Goal: Task Accomplishment & Management: Use online tool/utility

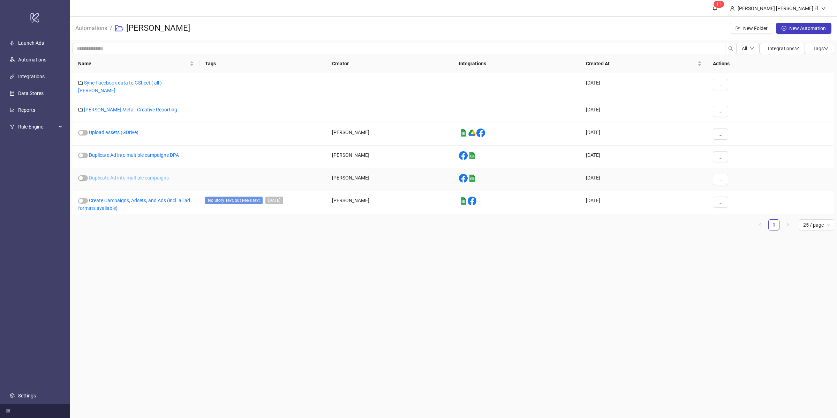
click at [122, 175] on link "Duplicate Ad into multiple campaigns" at bounding box center [129, 178] width 80 height 6
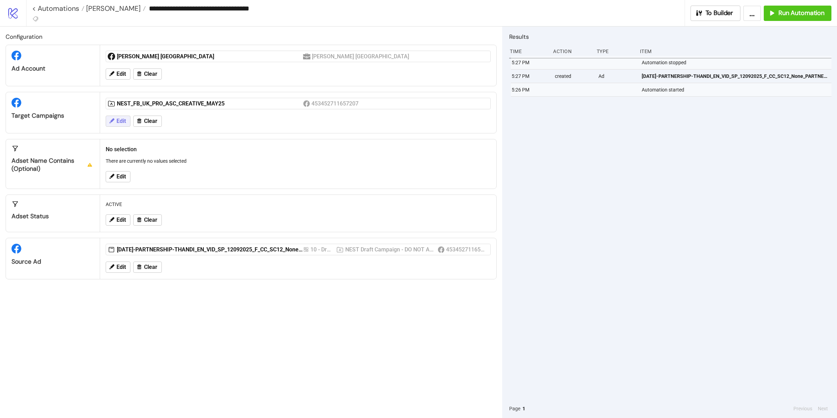
click at [124, 123] on span "Edit" at bounding box center [121, 121] width 9 height 6
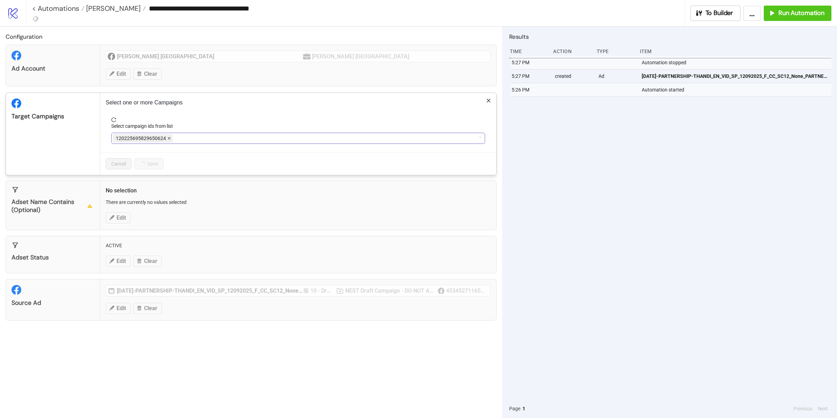
click at [170, 139] on icon "close" at bounding box center [168, 137] width 3 height 3
click at [170, 139] on div at bounding box center [295, 138] width 364 height 10
click at [214, 139] on icon "close" at bounding box center [211, 137] width 3 height 3
click at [204, 139] on div at bounding box center [295, 138] width 364 height 10
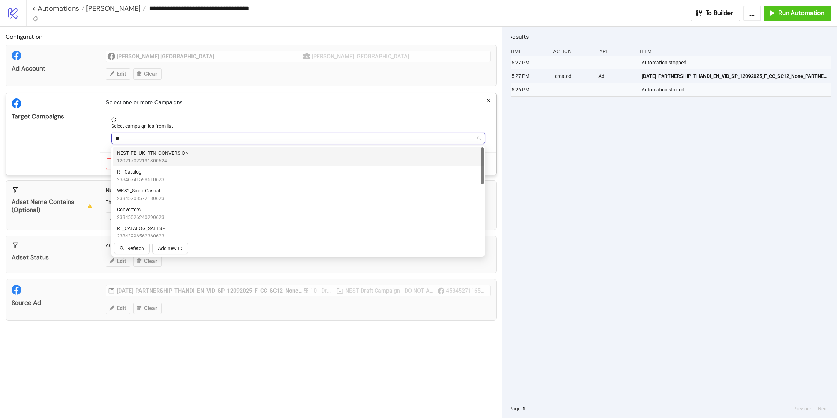
type input "***"
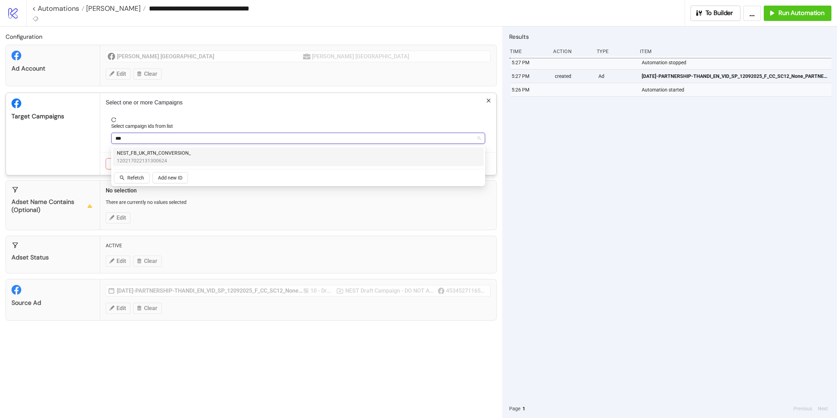
click at [194, 157] on div "NEST_FB_UK_RTN_CONVERSION_ 120217022131300624" at bounding box center [298, 156] width 363 height 15
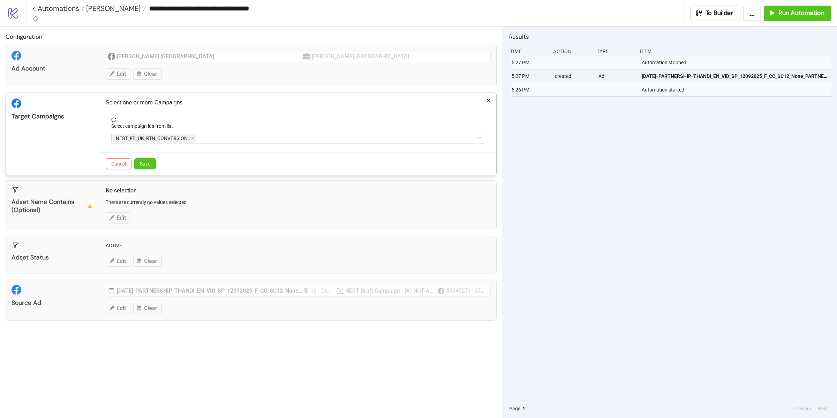
click at [69, 148] on div "Target Campaigns" at bounding box center [53, 134] width 94 height 82
click at [141, 165] on span "Save" at bounding box center [145, 164] width 10 height 6
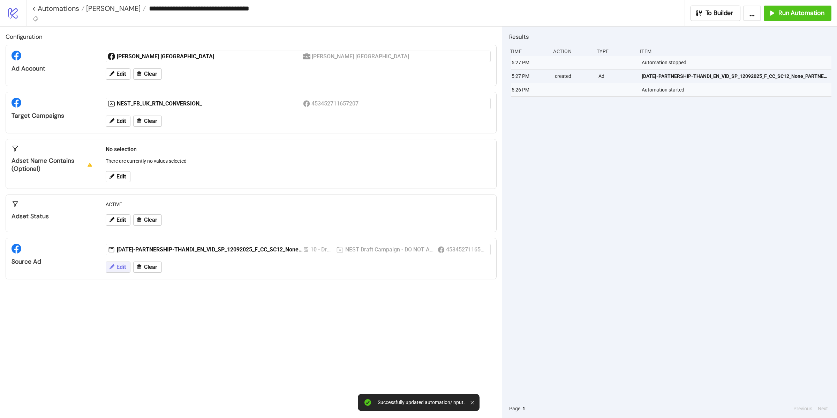
click at [128, 271] on button "Edit" at bounding box center [118, 266] width 25 height 11
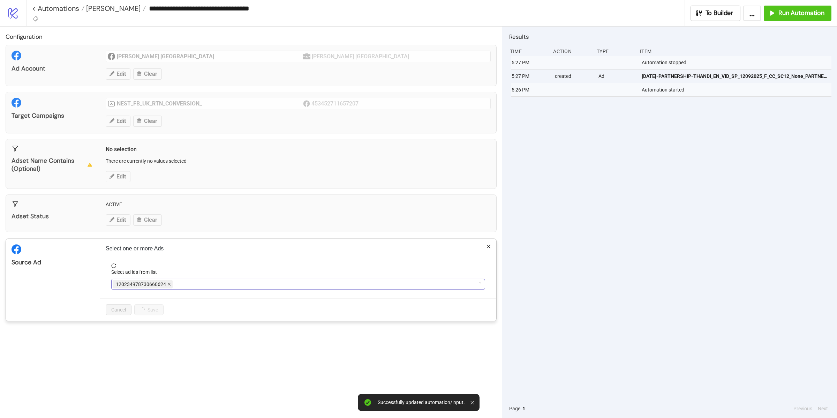
click at [168, 282] on span at bounding box center [168, 284] width 3 height 8
click at [168, 282] on div at bounding box center [295, 284] width 364 height 10
click at [311, 282] on span at bounding box center [309, 284] width 3 height 8
click at [277, 285] on div at bounding box center [295, 284] width 364 height 10
click at [168, 282] on div at bounding box center [295, 284] width 364 height 10
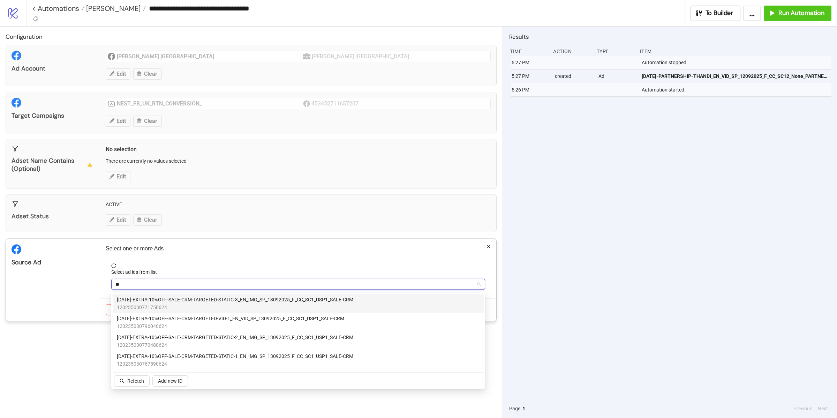
type input "***"
click at [232, 301] on span "AD276-EXTRA-10%OFF-SALE-CRM-TARGETED-STATIC-3_EN_IMG_SP_13092025_F_CC_SC1_USP1_…" at bounding box center [235, 300] width 237 height 8
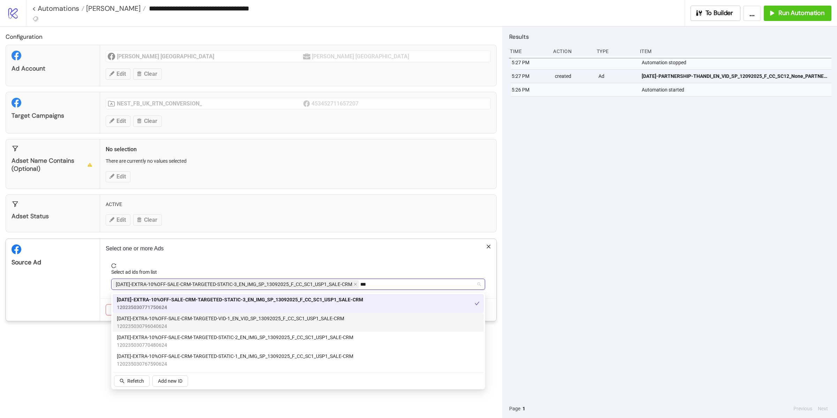
click at [221, 322] on span "120235030796040624" at bounding box center [231, 326] width 228 height 8
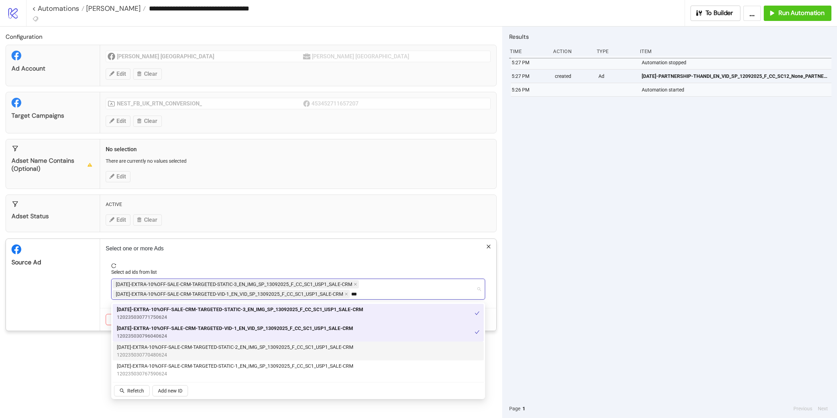
click at [216, 354] on span "120235030770480624" at bounding box center [235, 355] width 237 height 8
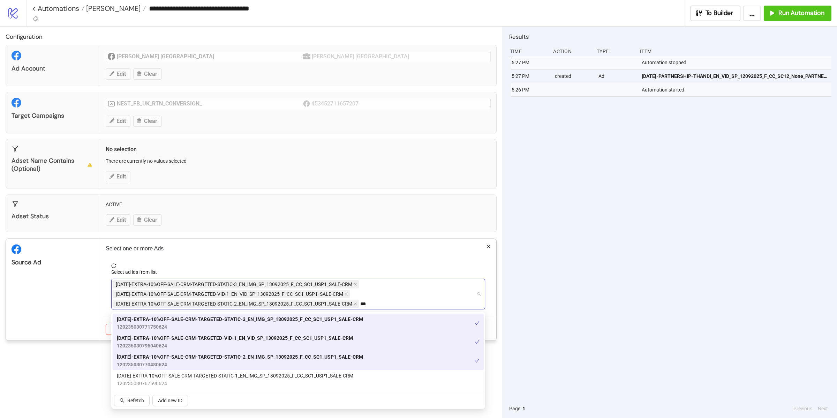
click at [214, 363] on span "120235030770480624" at bounding box center [240, 364] width 246 height 8
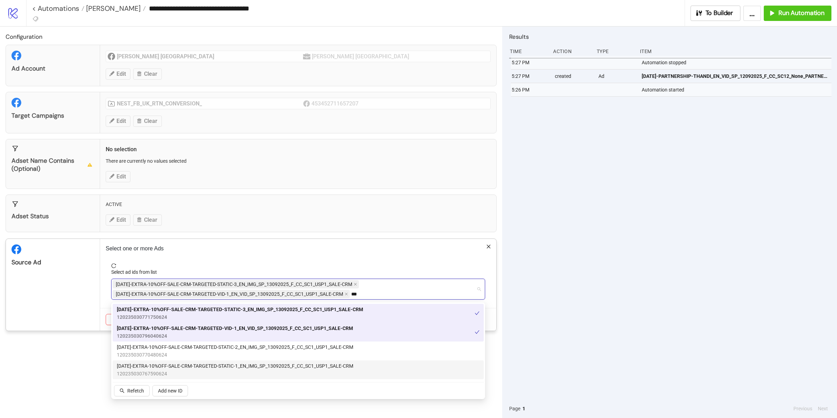
click at [214, 363] on span "AD274-EXTRA-10%OFF-SALE-CRM-TARGETED-STATIC-1_EN_IMG_SP_13092025_F_CC_SC1_USP1_…" at bounding box center [235, 366] width 237 height 8
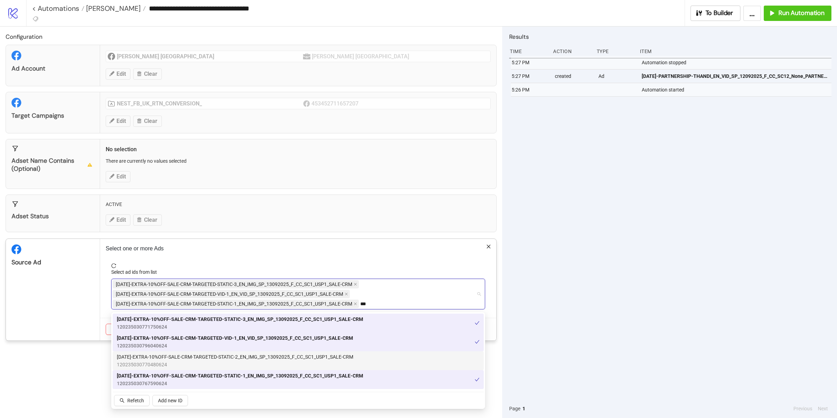
click at [214, 355] on span "AD275-EXTRA-10%OFF-SALE-CRM-TARGETED-STATIC-2_EN_IMG_SP_13092025_F_CC_SC1_USP1_…" at bounding box center [235, 357] width 237 height 8
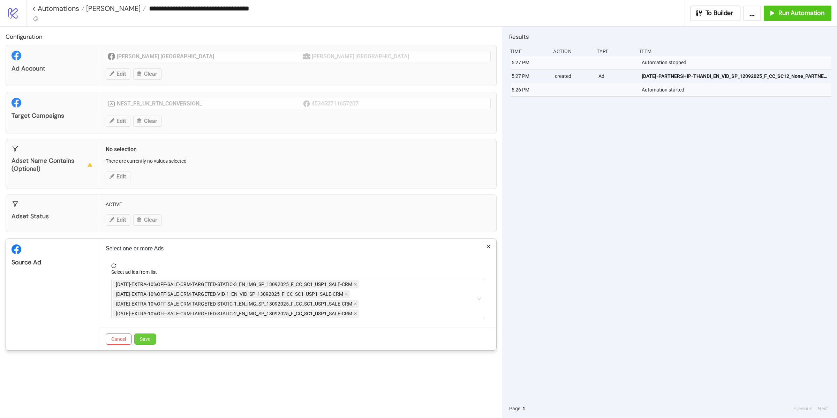
click at [144, 338] on span "Save" at bounding box center [145, 339] width 10 height 6
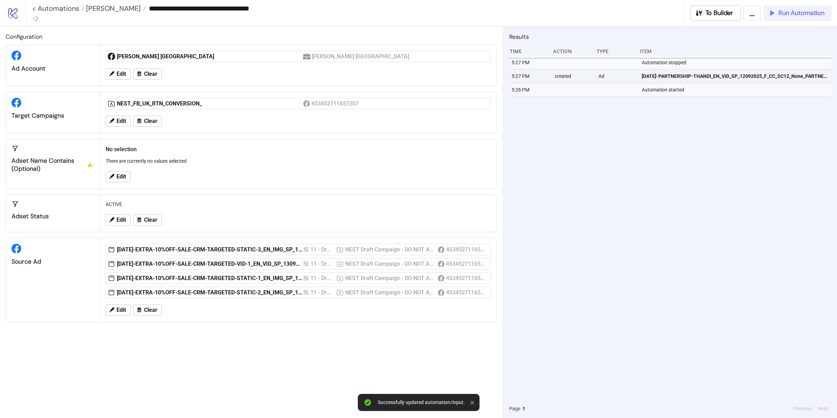
click at [790, 19] on button "Run Automation" at bounding box center [798, 13] width 68 height 15
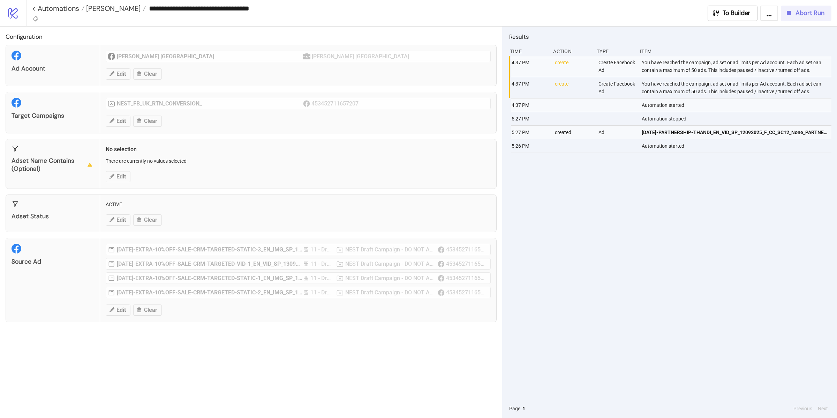
click at [803, 17] on button "Abort Run" at bounding box center [806, 13] width 51 height 15
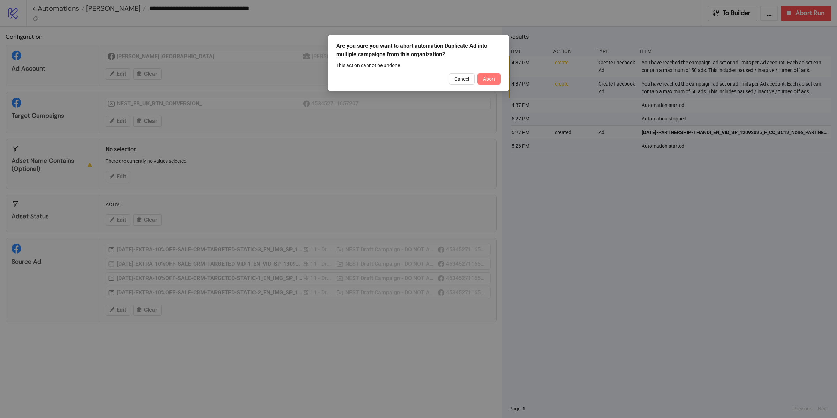
click at [494, 79] on span "Abort" at bounding box center [489, 79] width 12 height 6
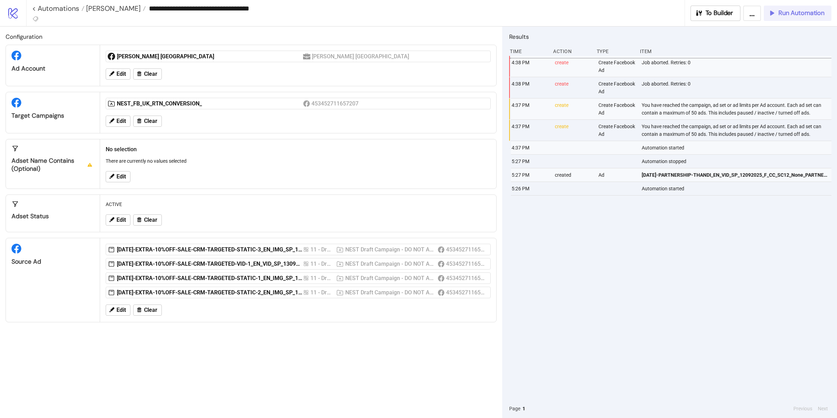
click at [797, 14] on span "Run Automation" at bounding box center [802, 13] width 46 height 8
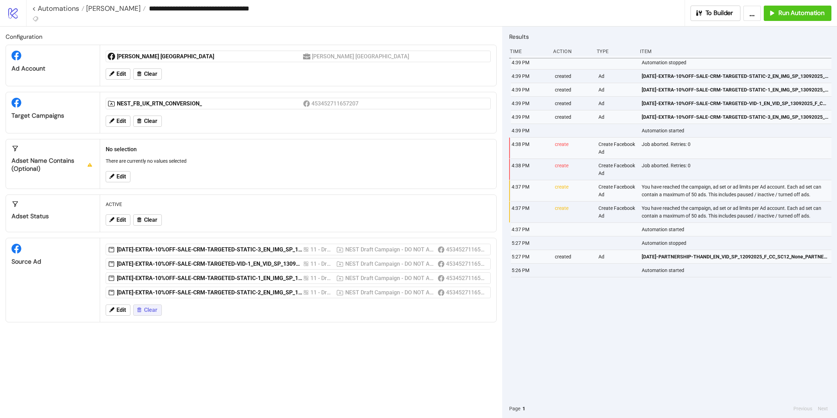
click at [148, 310] on span "Clear" at bounding box center [150, 310] width 13 height 6
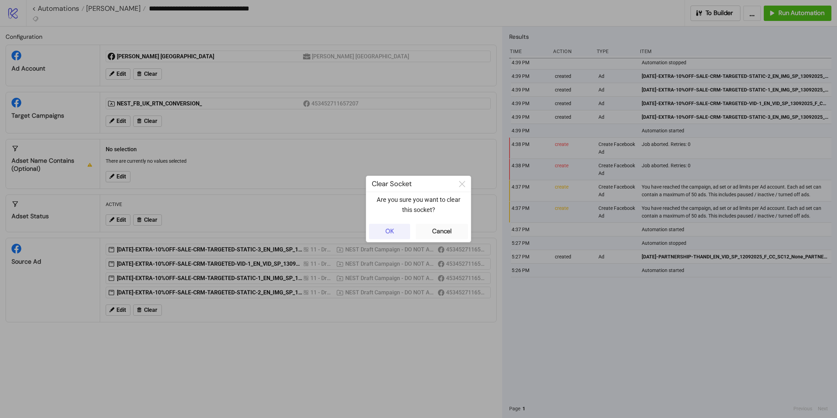
click at [391, 229] on div "OK" at bounding box center [390, 231] width 9 height 8
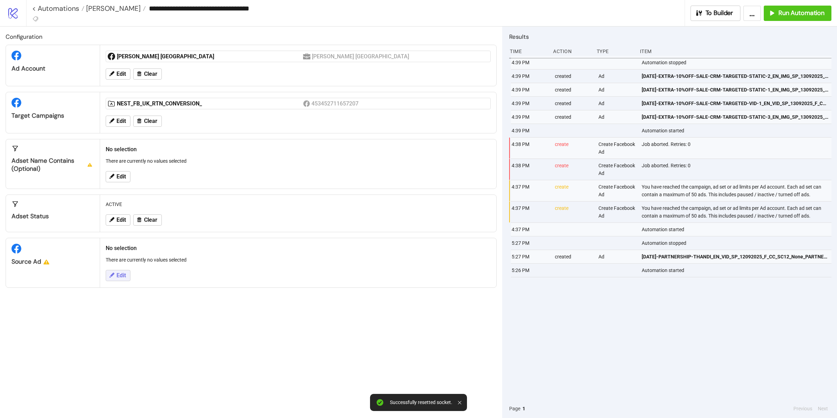
click at [120, 277] on span "Edit" at bounding box center [121, 275] width 9 height 6
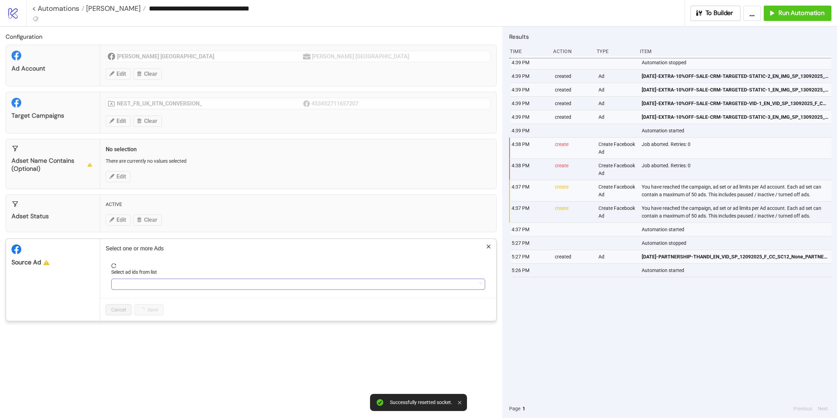
click at [218, 280] on div at bounding box center [295, 284] width 364 height 10
click at [325, 287] on div at bounding box center [295, 284] width 364 height 10
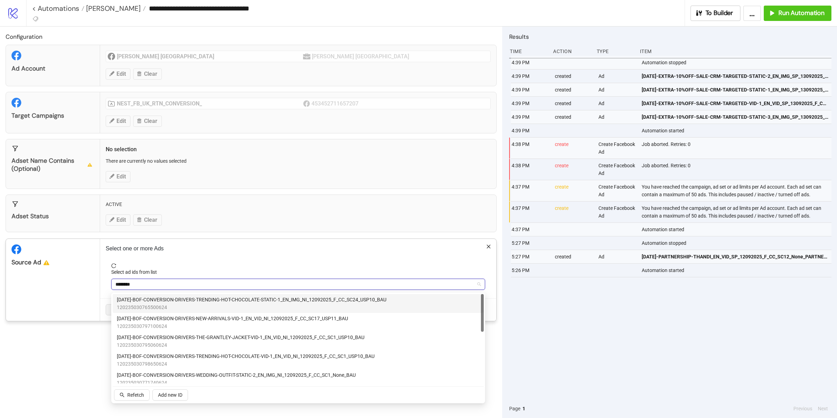
type input "********"
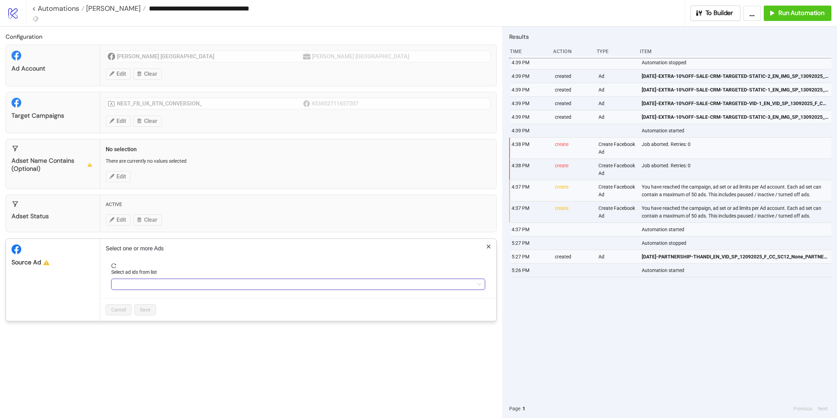
type input "********"
click at [261, 287] on div "********" at bounding box center [295, 284] width 364 height 10
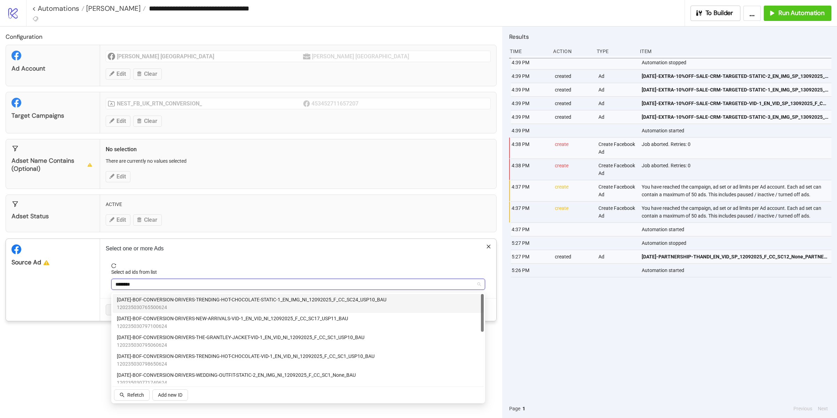
click at [194, 305] on span "120235030765500624" at bounding box center [252, 307] width 270 height 8
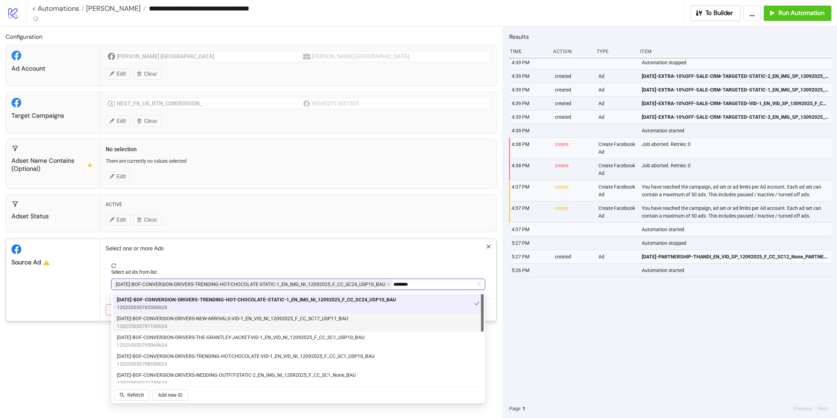
click at [191, 327] on span "120235030797100624" at bounding box center [232, 326] width 231 height 8
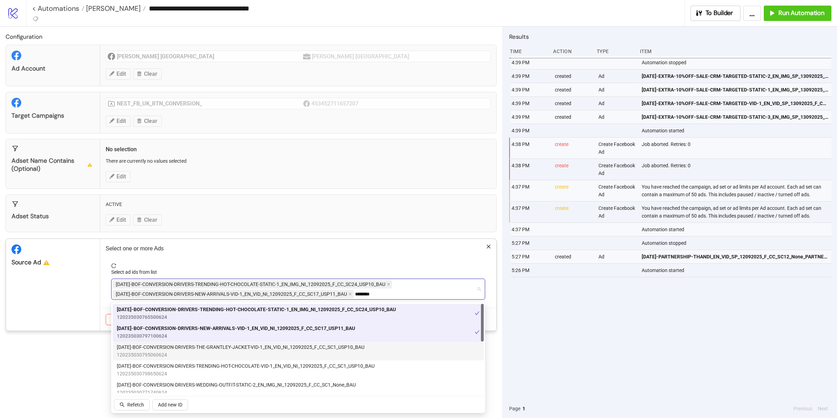
click at [189, 346] on span "AD285-BOF-CONVERSION-DRIVERS-THE-GRANTLEY-JACKET-VID-1_EN_VID_NI_12092025_F_CC_…" at bounding box center [241, 347] width 248 height 8
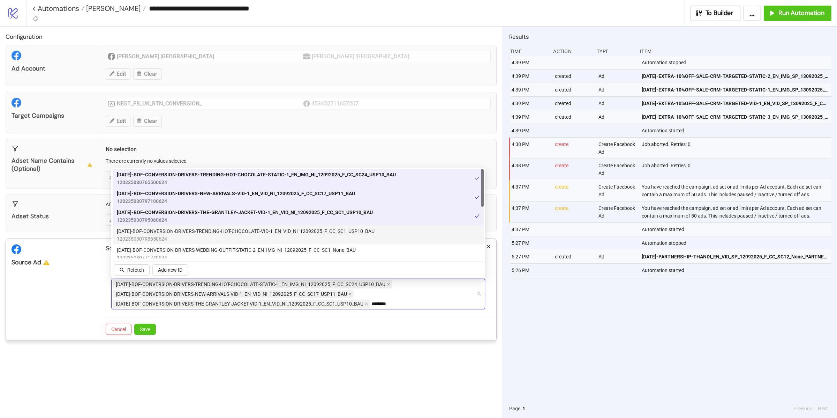
click at [232, 232] on span "AD284-BOF-CONVERSION-DRIVERS-TRENDING-HOT-CHOCOLATE-VID-1_EN_VID_NI_12092025_F_…" at bounding box center [246, 231] width 258 height 8
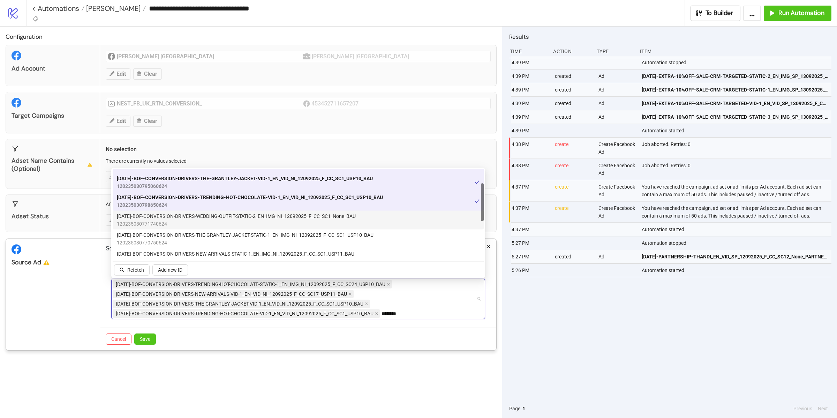
click at [229, 221] on span "120235030771740624" at bounding box center [236, 224] width 239 height 8
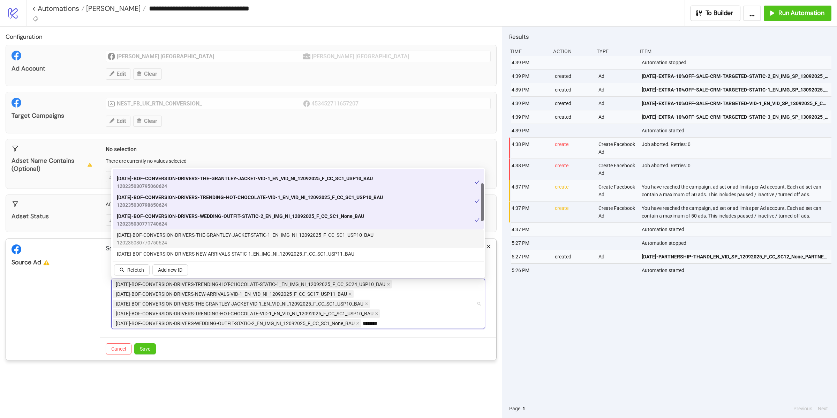
click at [229, 234] on span "AD280-BOF-CONVERSION-DRIVERS-THE-GRANTLEY-JACKET-STATIC-1_EN_IMG_NI_12092025_F_…" at bounding box center [245, 235] width 257 height 8
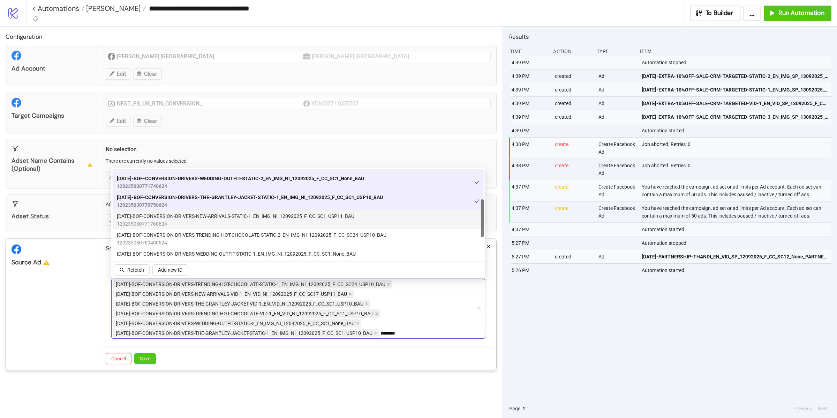
click at [227, 225] on span "120235030771760624" at bounding box center [236, 224] width 238 height 8
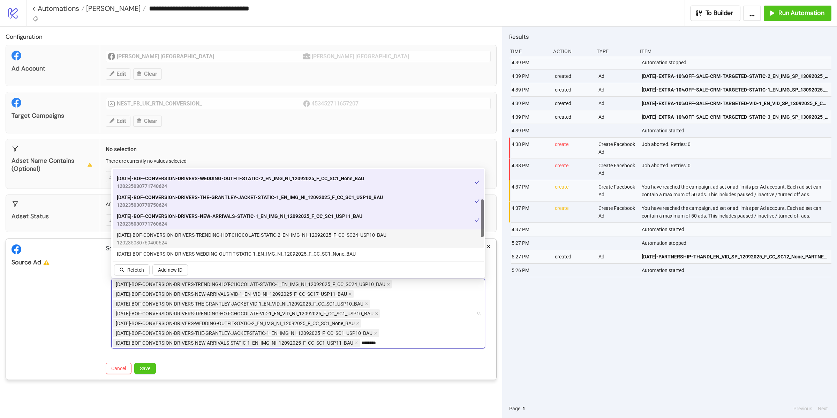
click at [227, 240] on span "120235030769400624" at bounding box center [252, 243] width 270 height 8
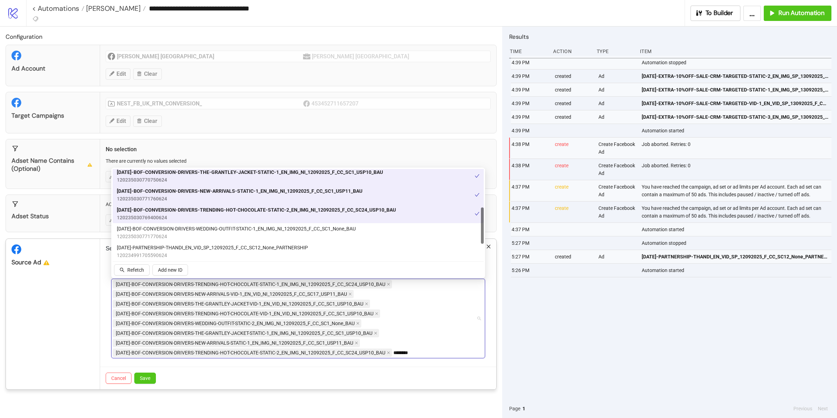
scroll to position [102, 0]
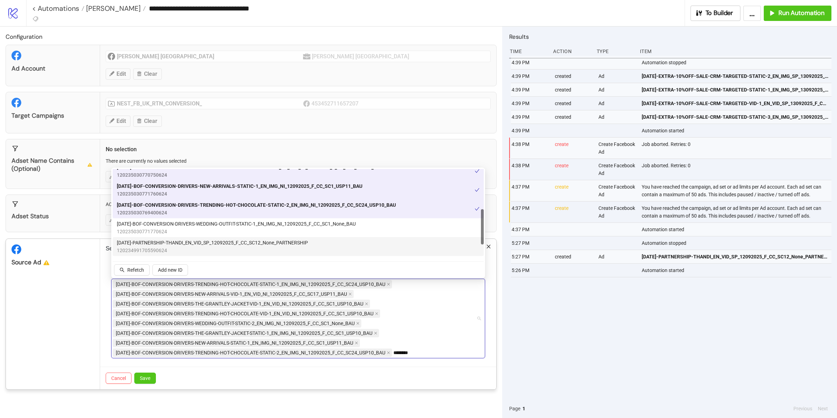
click at [227, 231] on span "120235030771770624" at bounding box center [236, 232] width 239 height 8
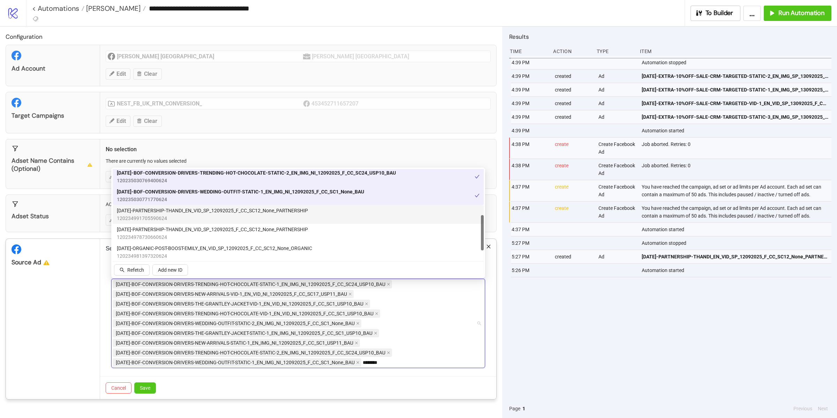
scroll to position [136, 0]
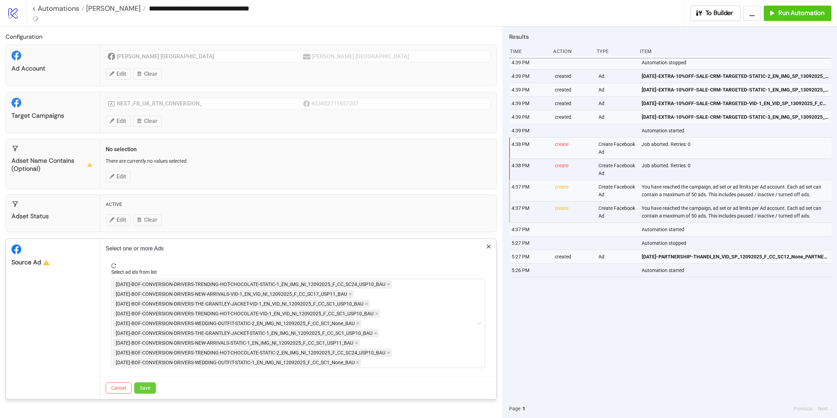
click at [149, 390] on span "Save" at bounding box center [145, 388] width 10 height 6
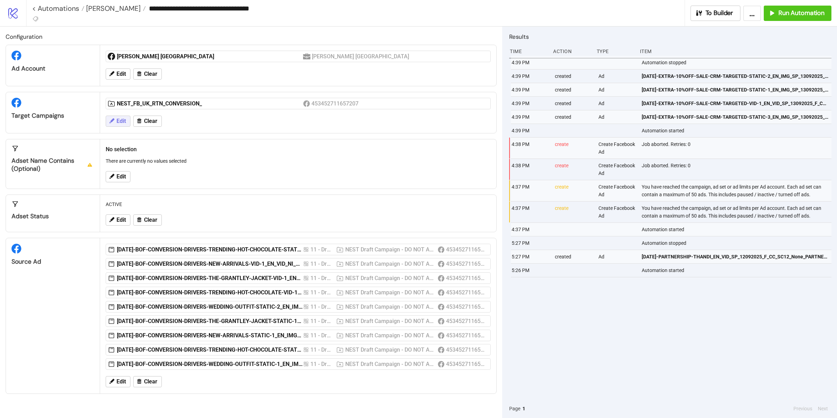
click at [128, 124] on button "Edit" at bounding box center [118, 120] width 25 height 11
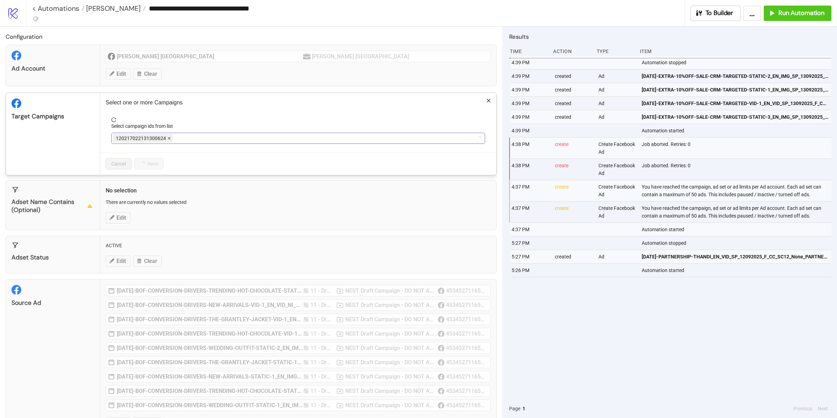
click at [169, 138] on icon "close" at bounding box center [169, 138] width 3 height 3
click at [183, 139] on div at bounding box center [295, 138] width 364 height 10
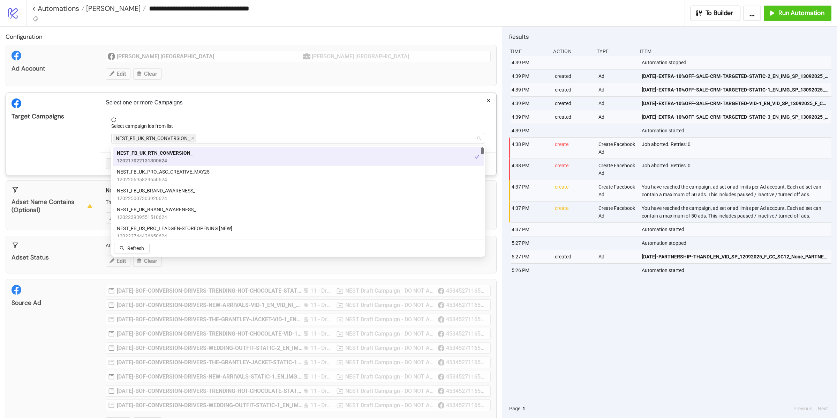
click at [183, 139] on span "NEST_FB_UK_RTN_CONVERSION_" at bounding box center [153, 138] width 74 height 8
click at [180, 174] on span "NEST_FB_UK_PRO_ASC_CREATIVE_MAY25" at bounding box center [163, 172] width 93 height 8
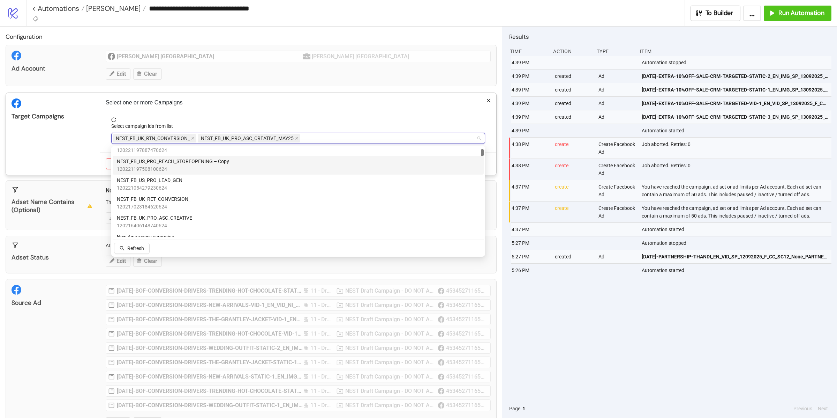
scroll to position [105, 0]
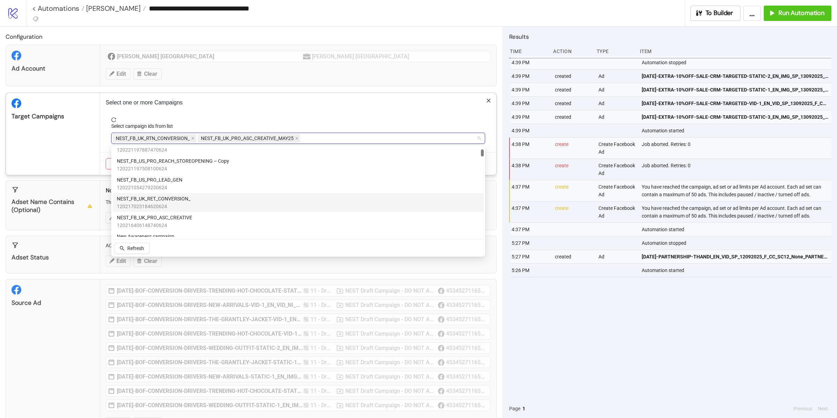
click at [174, 202] on span "120217023184620624" at bounding box center [154, 206] width 74 height 8
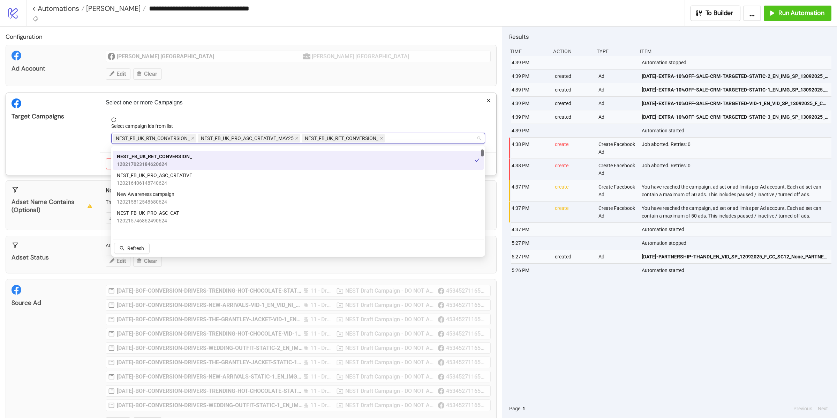
scroll to position [150, 0]
click at [81, 154] on div "Target Campaigns" at bounding box center [53, 134] width 94 height 82
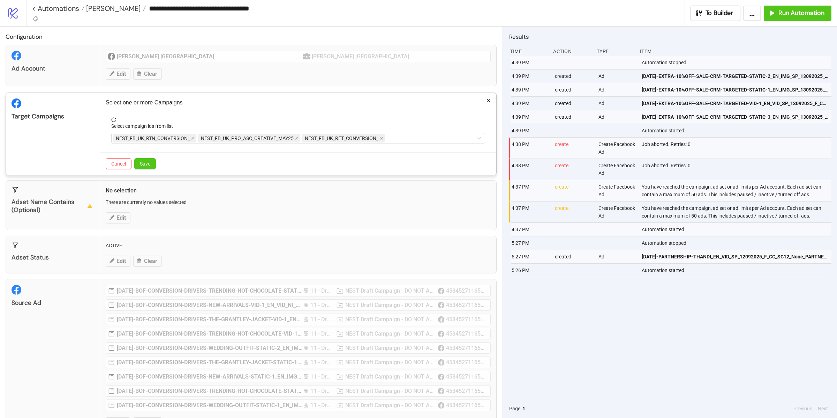
click at [160, 165] on div "Cancel Save" at bounding box center [298, 163] width 396 height 23
click at [146, 165] on span "Save" at bounding box center [145, 164] width 10 height 6
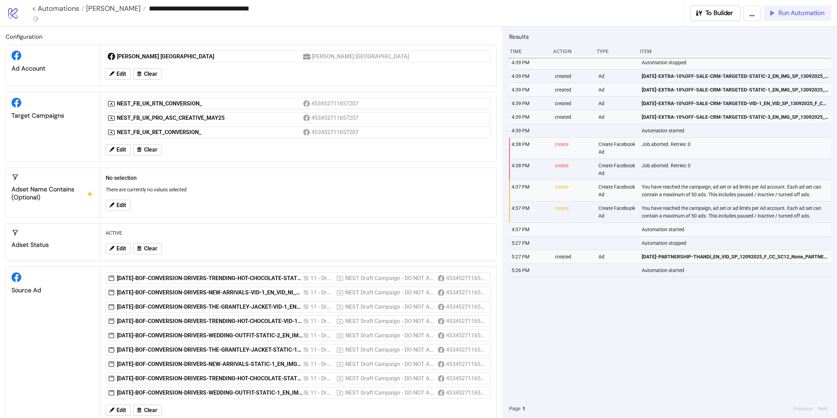
click at [797, 17] on button "Run Automation" at bounding box center [798, 13] width 68 height 15
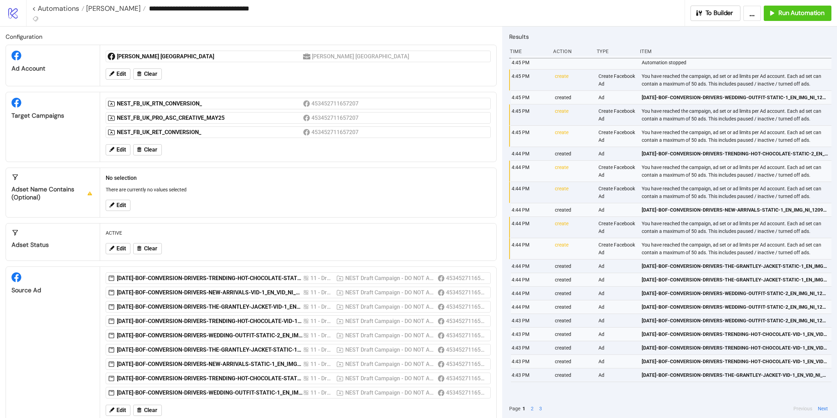
scroll to position [10, 0]
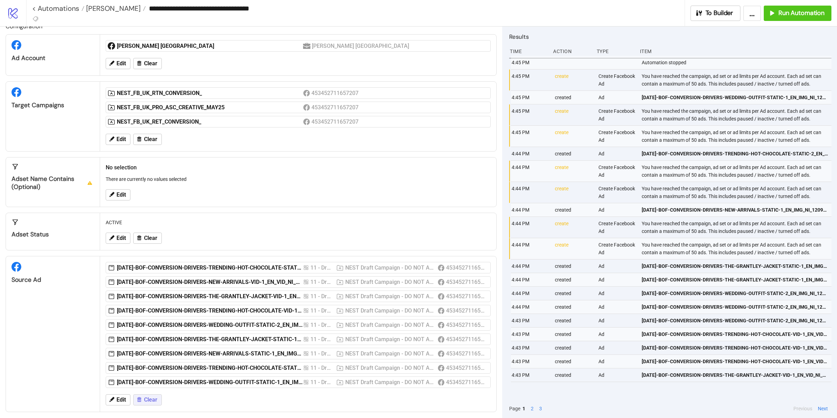
click at [151, 398] on span "Clear" at bounding box center [150, 399] width 13 height 6
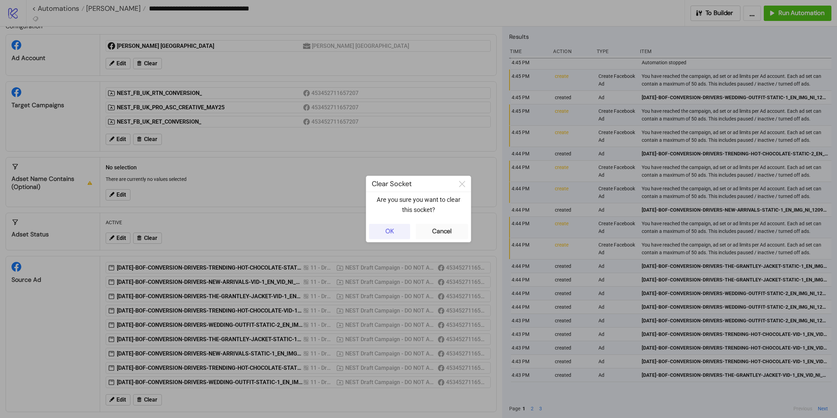
click at [407, 228] on button "OK" at bounding box center [389, 231] width 41 height 15
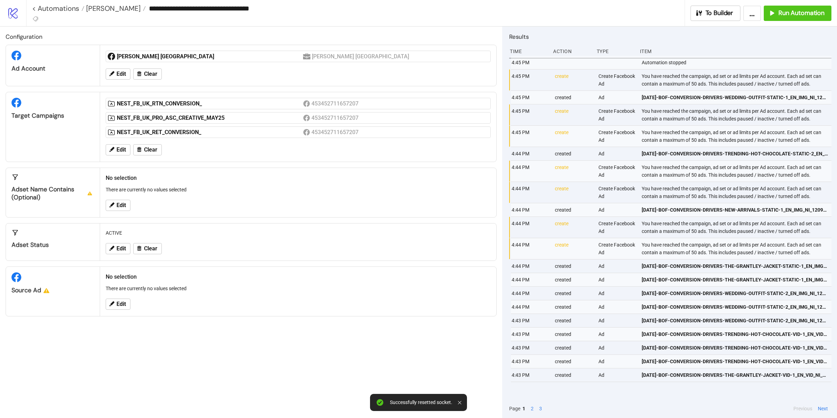
scroll to position [0, 0]
click at [124, 305] on span "Edit" at bounding box center [121, 304] width 9 height 6
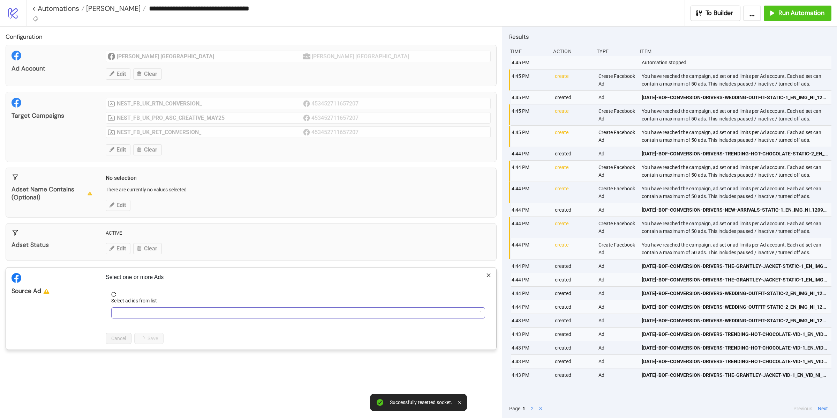
click at [141, 318] on div at bounding box center [295, 313] width 364 height 10
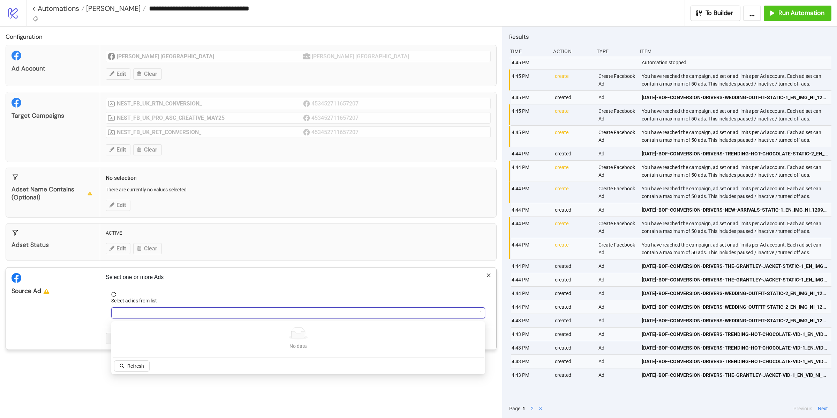
click at [141, 318] on div at bounding box center [295, 313] width 364 height 10
type input "***"
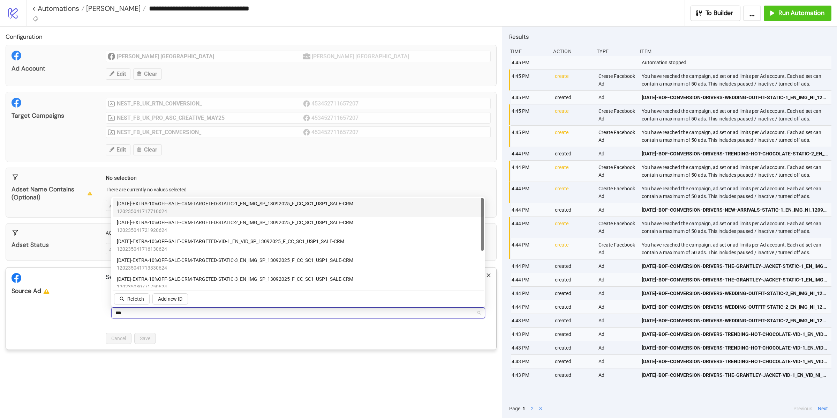
click at [206, 212] on span "120235041717710624" at bounding box center [235, 211] width 237 height 8
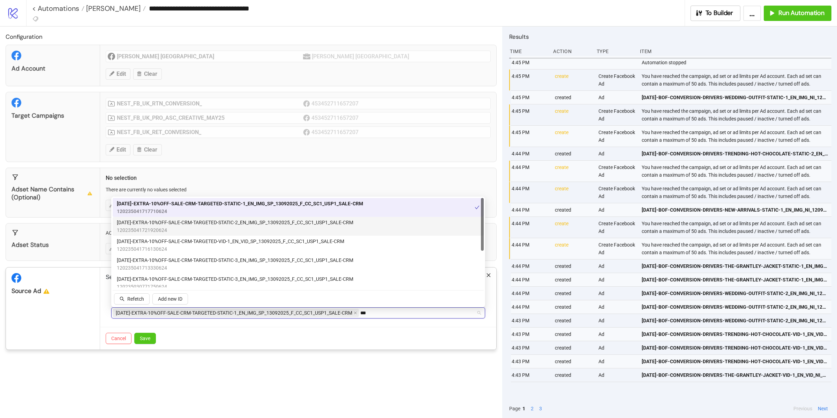
click at [201, 230] on span "120235041721920624" at bounding box center [235, 230] width 237 height 8
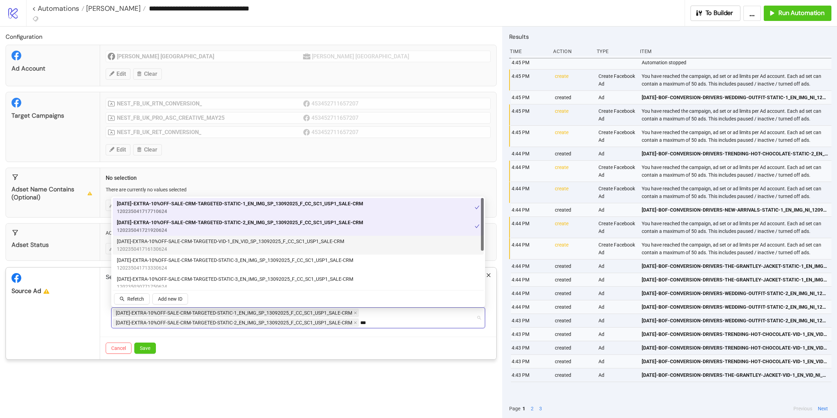
click at [201, 241] on span "AD277-EXTRA-10%OFF-SALE-CRM-TARGETED-VID-1_EN_VID_SP_13092025_F_CC_SC1_USP1_SAL…" at bounding box center [231, 241] width 228 height 8
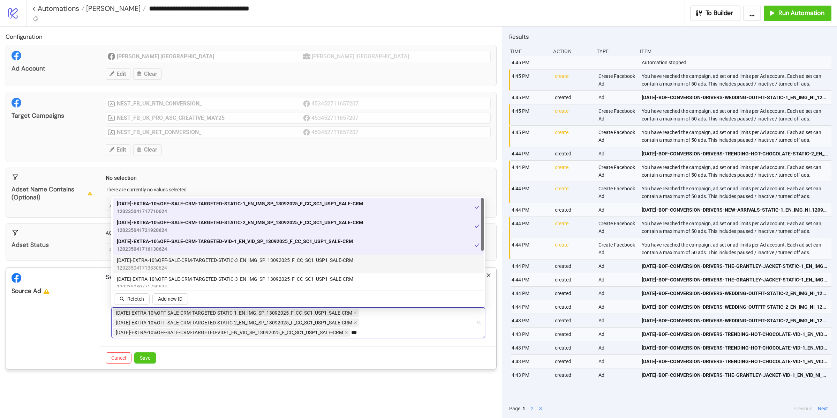
click at [198, 260] on span "AD276-EXTRA-10%OFF-SALE-CRM-TARGETED-STATIC-3_EN_IMG_SP_13092025_F_CC_SC1_USP1_…" at bounding box center [235, 260] width 237 height 8
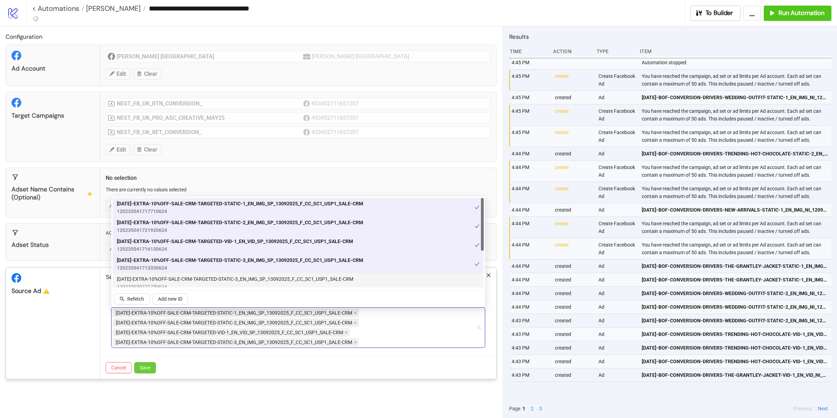
click at [147, 366] on span "Save" at bounding box center [145, 368] width 10 height 6
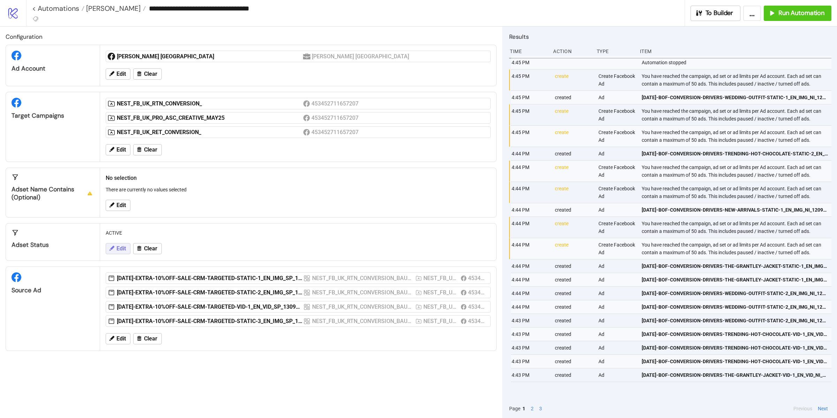
click at [115, 249] on button "Edit" at bounding box center [118, 248] width 25 height 11
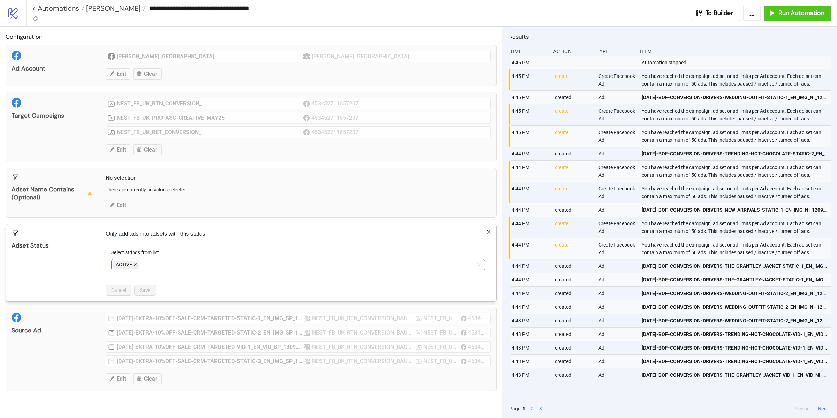
click at [136, 263] on span at bounding box center [135, 265] width 3 height 8
click at [137, 263] on div at bounding box center [295, 265] width 364 height 10
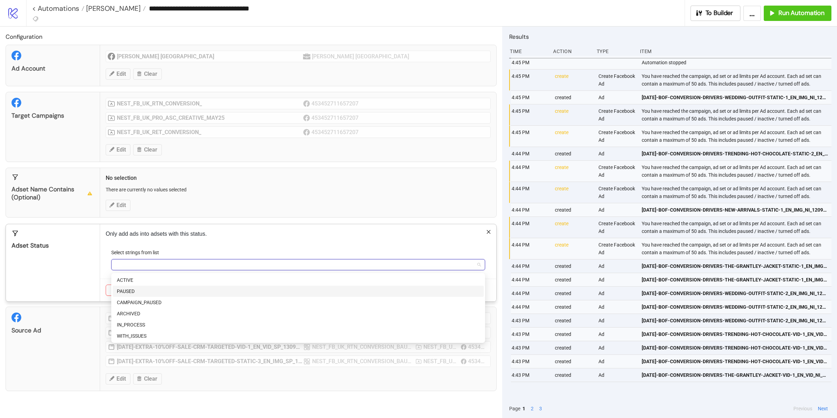
click at [133, 290] on div "PAUSED" at bounding box center [298, 291] width 363 height 8
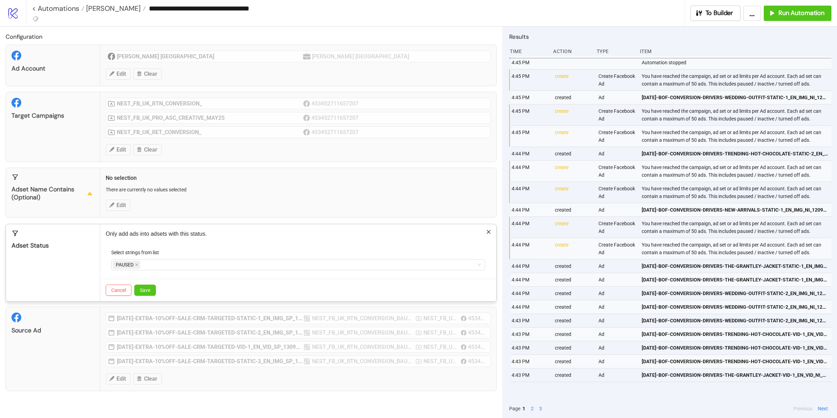
click at [82, 264] on div "Adset Status" at bounding box center [53, 262] width 94 height 77
click at [144, 292] on span "Save" at bounding box center [145, 290] width 10 height 6
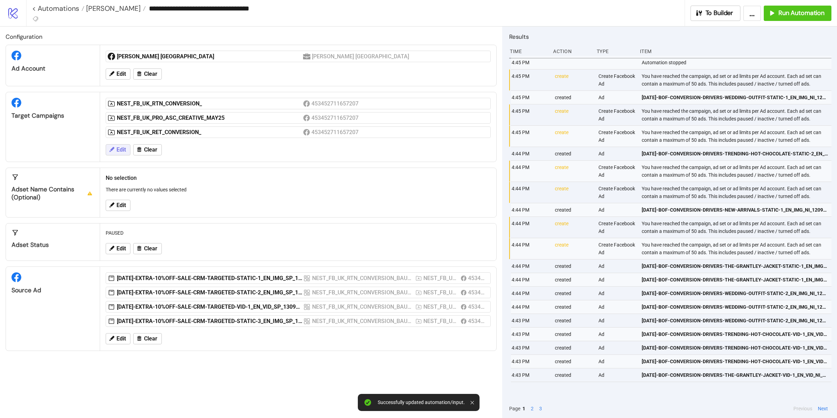
click at [128, 152] on button "Edit" at bounding box center [118, 149] width 25 height 11
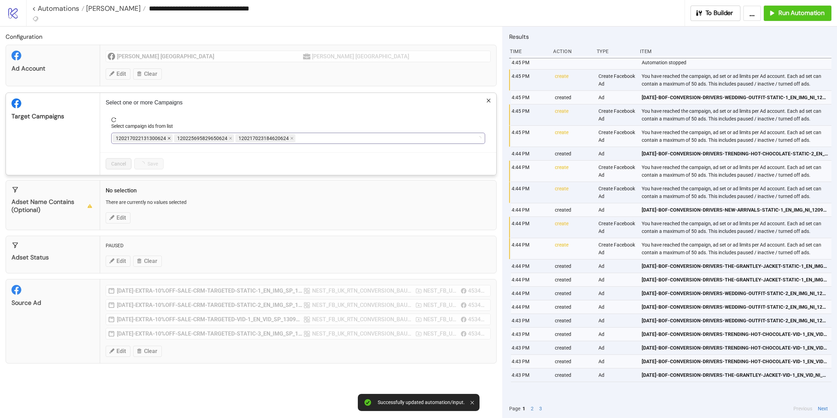
click at [168, 142] on span at bounding box center [168, 138] width 3 height 8
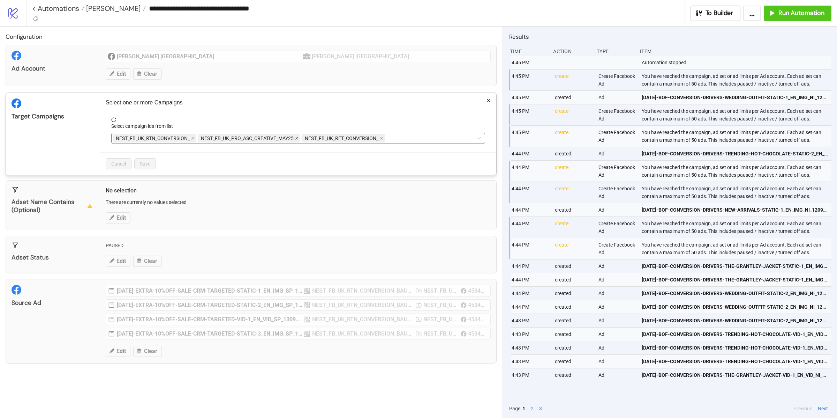
click at [298, 141] on span at bounding box center [296, 138] width 3 height 8
click at [279, 139] on icon "close" at bounding box center [277, 137] width 3 height 3
click at [148, 161] on span "Save" at bounding box center [145, 164] width 10 height 6
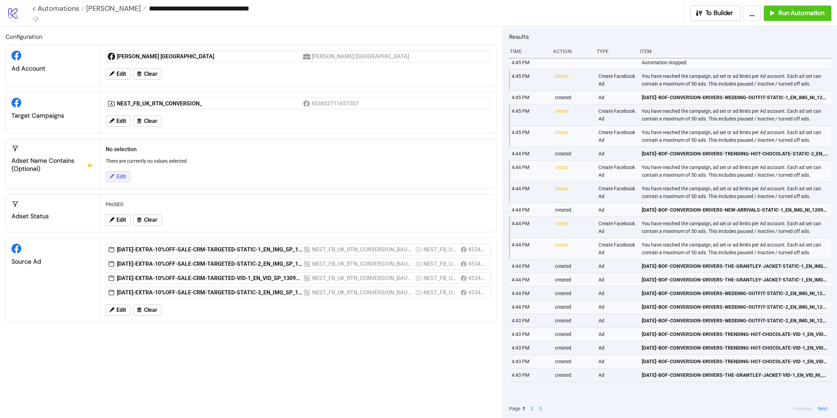
click at [122, 172] on button "Edit" at bounding box center [118, 176] width 25 height 11
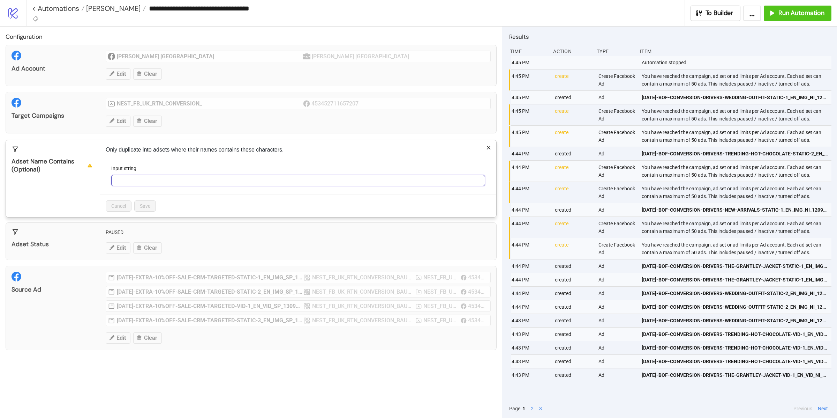
click at [177, 184] on input "Input string" at bounding box center [298, 180] width 374 height 11
paste input "**********"
type input "**********"
click at [154, 203] on button "Save" at bounding box center [145, 205] width 22 height 11
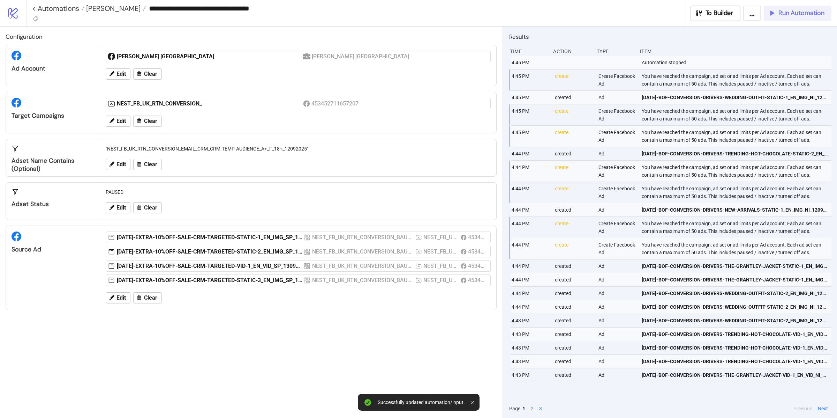
click at [806, 19] on button "Run Automation" at bounding box center [798, 13] width 68 height 15
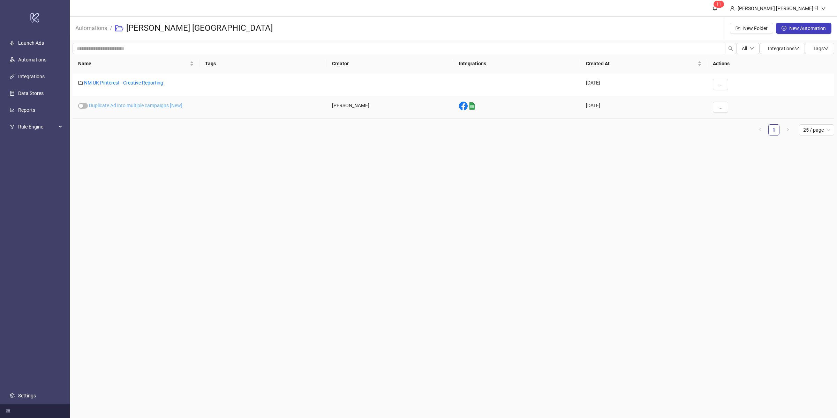
click at [136, 105] on link "Duplicate Ad into multiple campaigns [New]" at bounding box center [136, 106] width 94 height 6
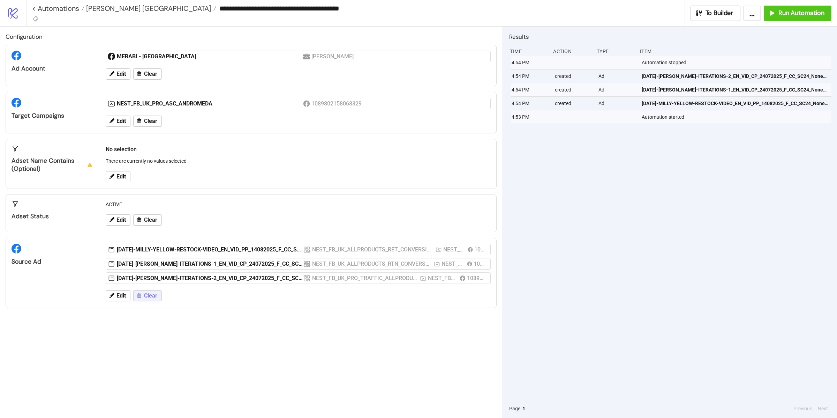
click at [157, 301] on button "Clear" at bounding box center [147, 295] width 29 height 11
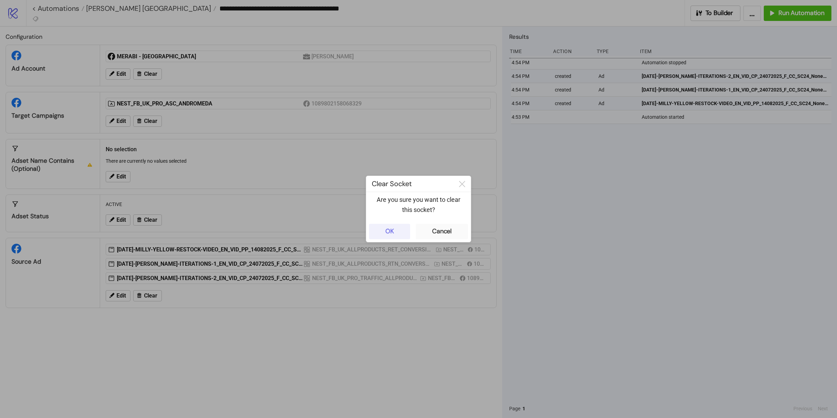
click at [388, 236] on button "OK" at bounding box center [389, 231] width 41 height 15
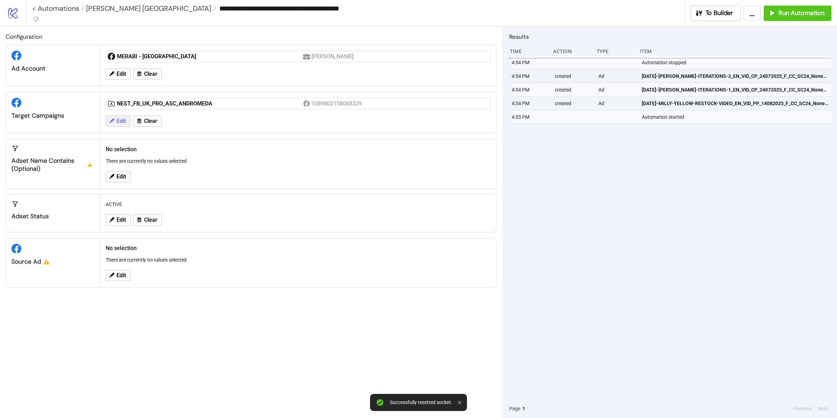
click at [121, 122] on span "Edit" at bounding box center [121, 121] width 9 height 6
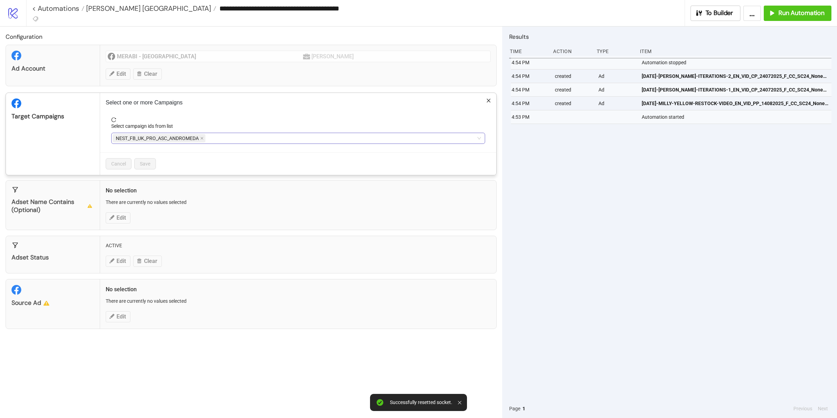
click at [215, 138] on div "NEST_FB_UK_PRO_ASC_ANDROMEDA" at bounding box center [295, 138] width 364 height 10
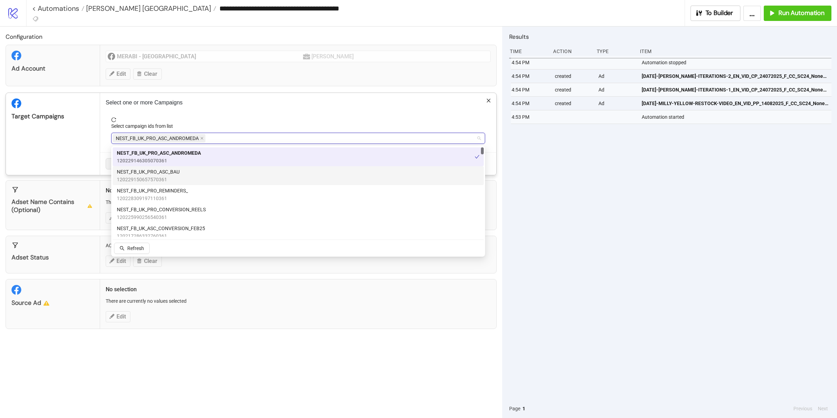
click at [166, 176] on span "120229150657570361" at bounding box center [148, 180] width 63 height 8
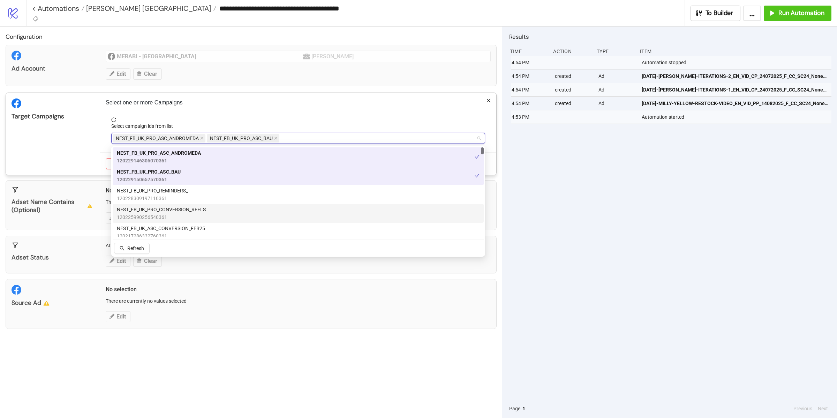
click at [197, 214] on span "120225990256540361" at bounding box center [161, 217] width 89 height 8
click at [197, 214] on span "120225990256540361" at bounding box center [162, 217] width 90 height 8
click at [277, 139] on icon "close" at bounding box center [276, 138] width 3 height 3
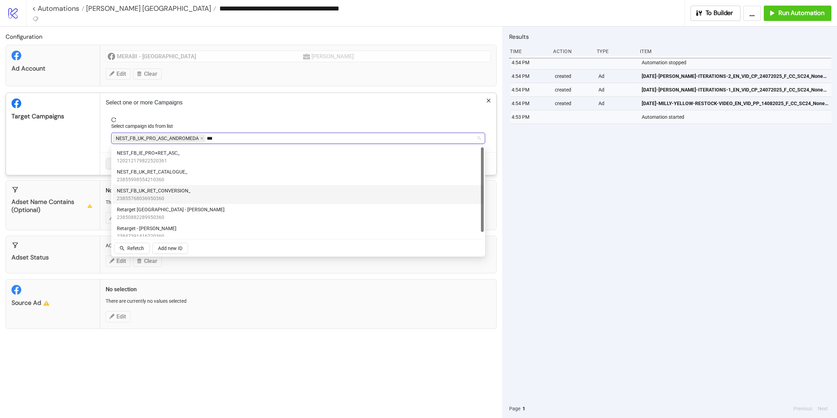
click at [172, 193] on span "NEST_FB_UK_RET_CONVERSION_" at bounding box center [154, 191] width 74 height 8
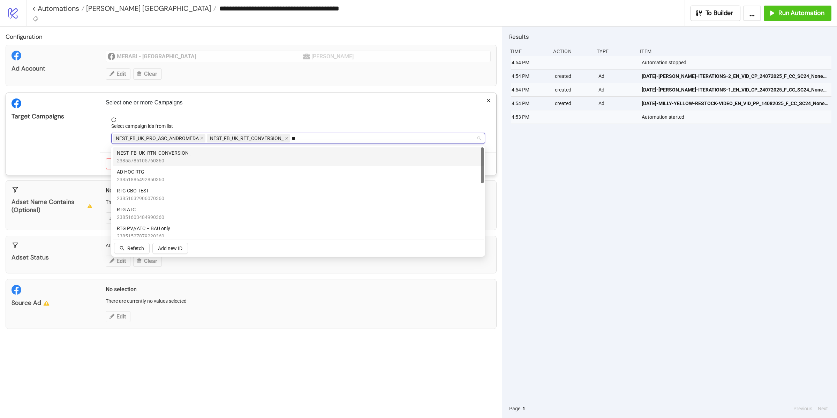
click at [162, 152] on span "NEST_FB_UK_RTN_CONVERSION_" at bounding box center [154, 153] width 74 height 8
type input "*"
type input "****"
click at [155, 158] on span "120216780595960361" at bounding box center [149, 161] width 64 height 8
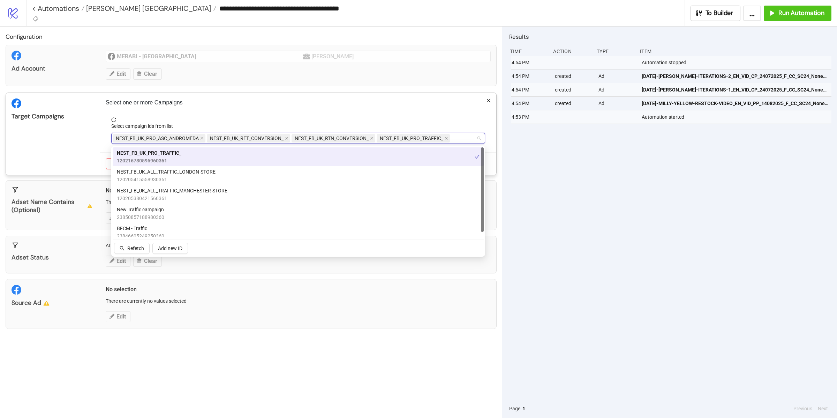
click at [76, 156] on div "Target Campaigns" at bounding box center [53, 134] width 94 height 82
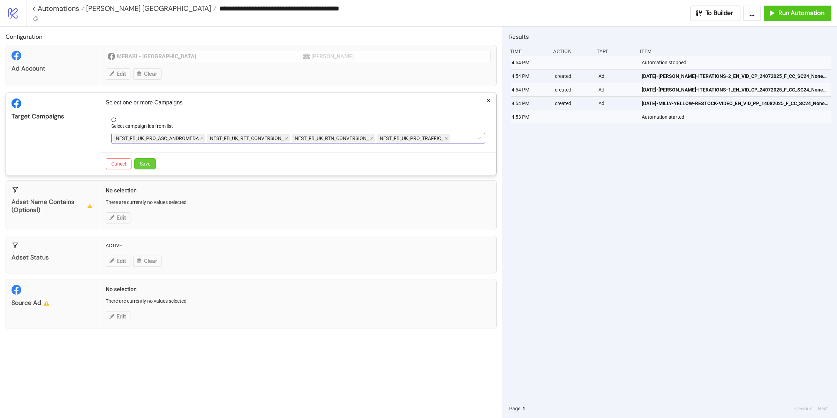
click at [145, 164] on span "Save" at bounding box center [145, 164] width 10 height 6
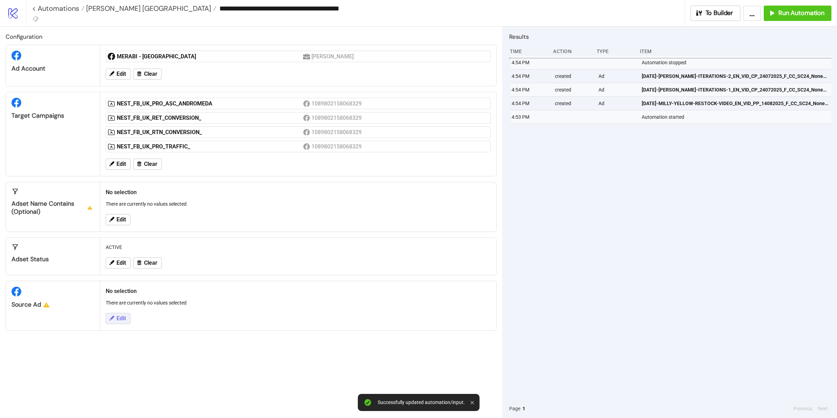
click at [118, 317] on span "Edit" at bounding box center [121, 318] width 9 height 6
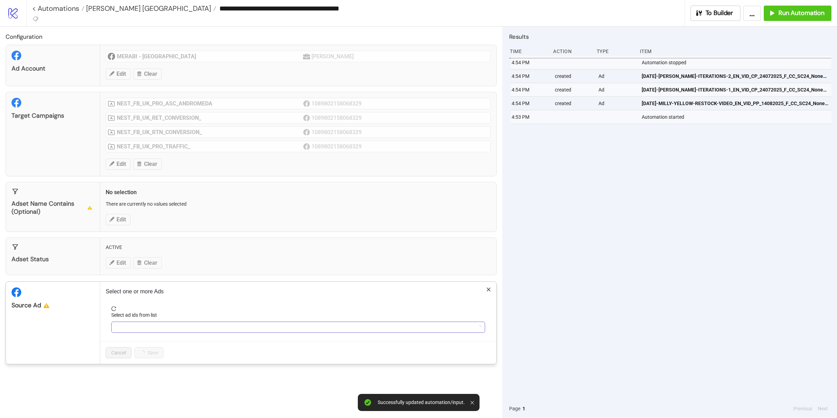
click at [147, 326] on div at bounding box center [295, 327] width 364 height 10
click at [154, 331] on div at bounding box center [295, 327] width 364 height 10
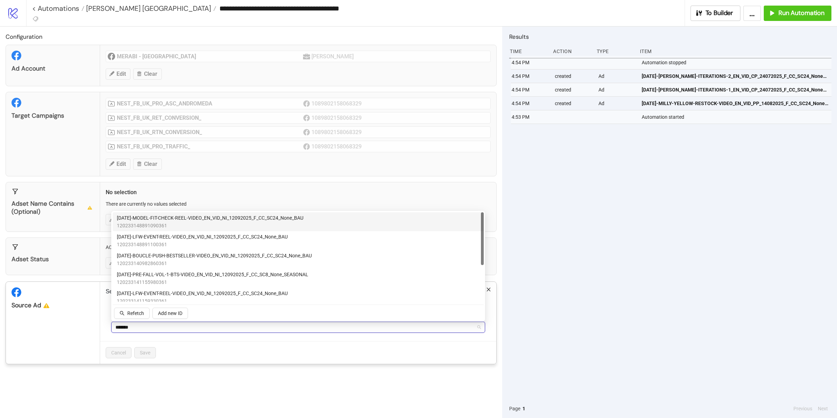
type input "********"
click at [184, 219] on span "AD309-MODEL-FIT-CHECK-REEL-VIDEO_EN_VID_NI_12092025_F_CC_SC24_None_BAU" at bounding box center [210, 218] width 187 height 8
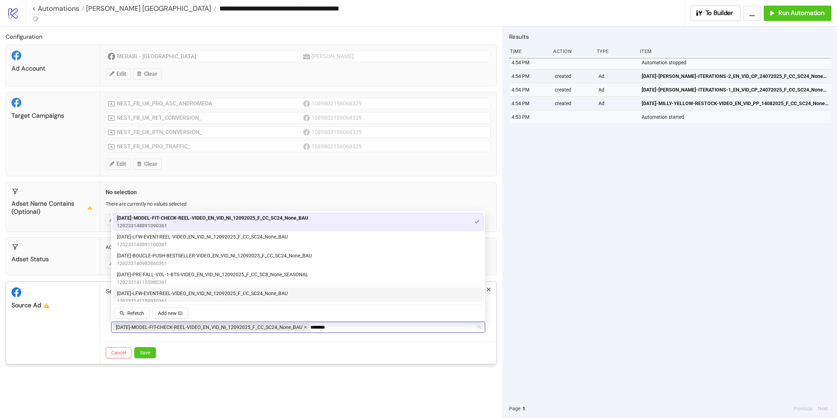
click at [305, 327] on icon "close" at bounding box center [305, 326] width 3 height 3
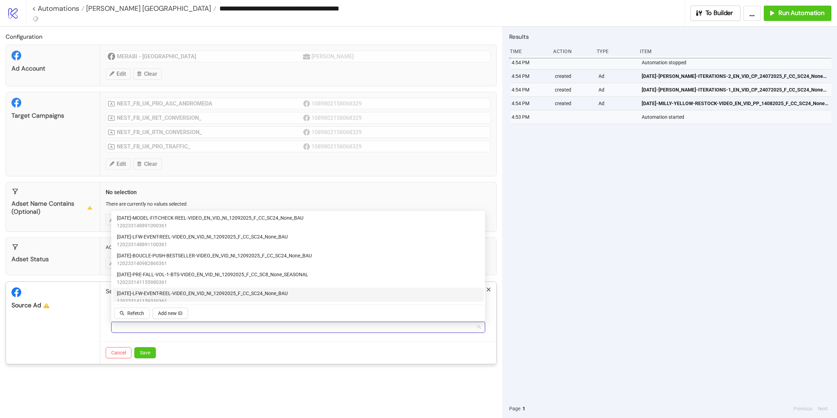
click at [299, 329] on div "12092025" at bounding box center [295, 327] width 364 height 10
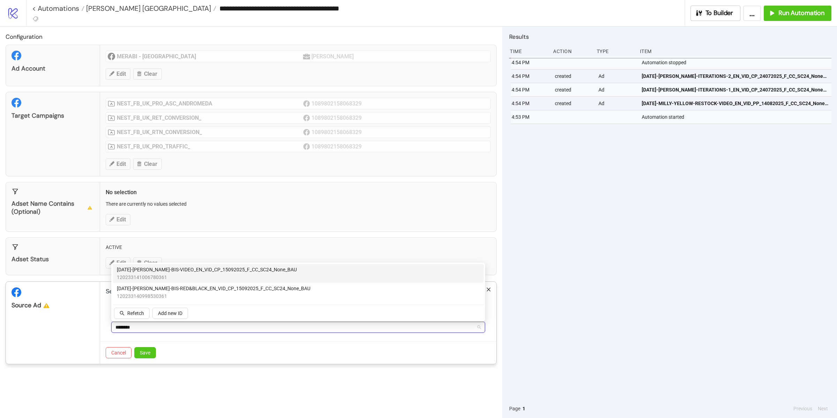
click at [230, 273] on span "120233141006780361" at bounding box center [207, 277] width 180 height 8
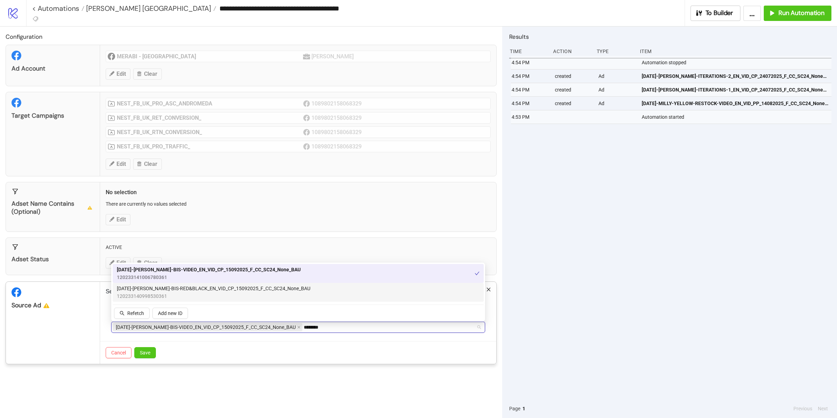
click at [230, 293] on span "120233140998530361" at bounding box center [214, 296] width 194 height 8
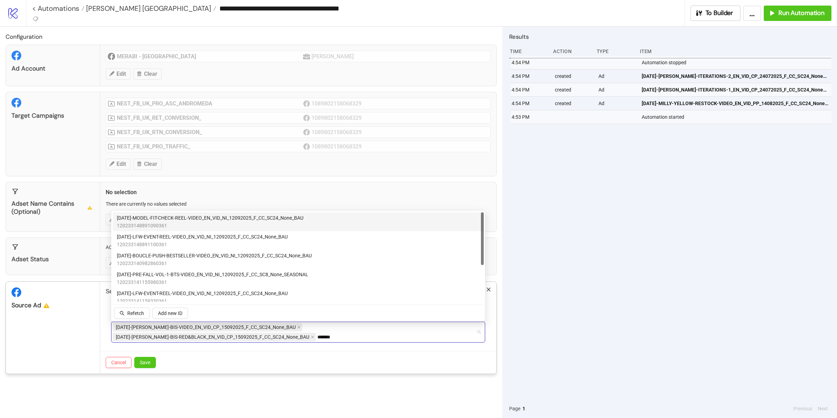
type input "********"
click at [189, 224] on span "120233148891090361" at bounding box center [210, 226] width 187 height 8
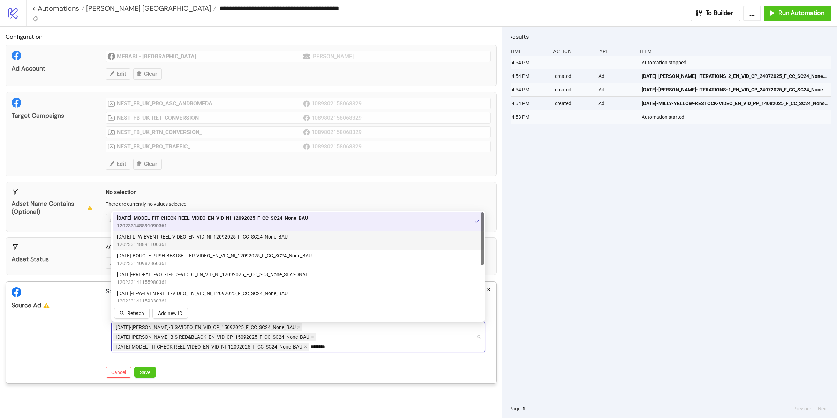
click at [180, 245] on span "120233148891100361" at bounding box center [202, 244] width 171 height 8
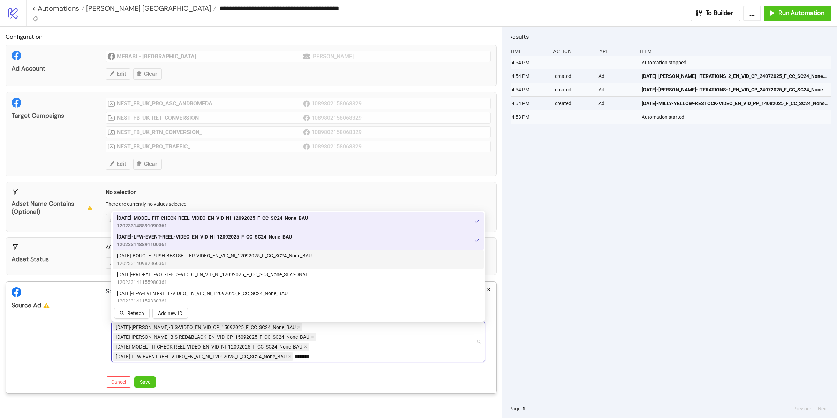
click at [174, 263] on span "120233140982860361" at bounding box center [214, 263] width 195 height 8
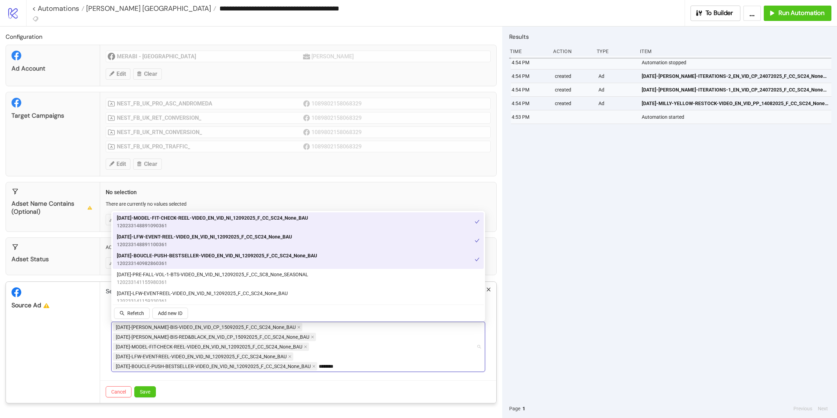
click at [174, 277] on span "[DATE]-PRE-FALL-VOL-1-BTS-VIDEO_EN_VID_NI_12092025_F_CC_SC8_None_SEASONAL" at bounding box center [213, 274] width 192 height 8
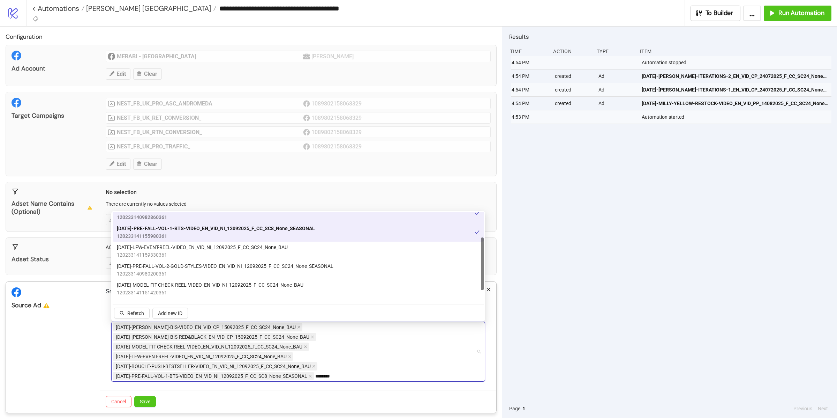
scroll to position [49, 0]
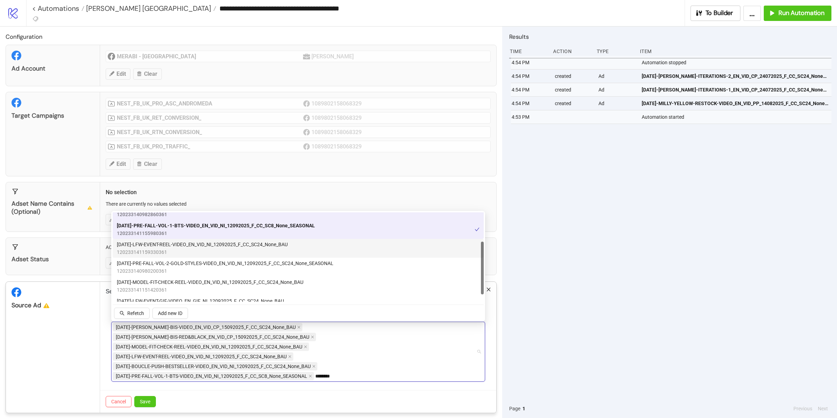
click at [175, 244] on span "[DATE]-LFW-EVENT-REEL-VIDEO_EN_VID_NI_12092025_F_CC_SC24_None_BAU" at bounding box center [202, 244] width 171 height 8
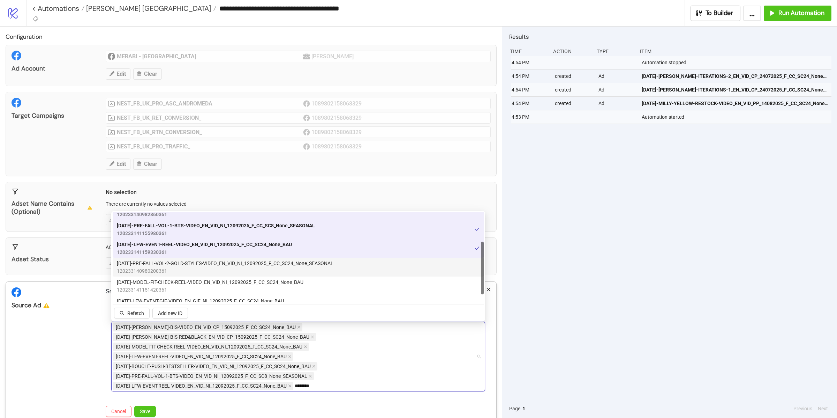
click at [175, 261] on span "[DATE]-PRE-FALL-VOL-2-GOLD-STYLES-VIDEO_EN_VID_NI_12092025_F_CC_SC24_None_SEASO…" at bounding box center [225, 263] width 217 height 8
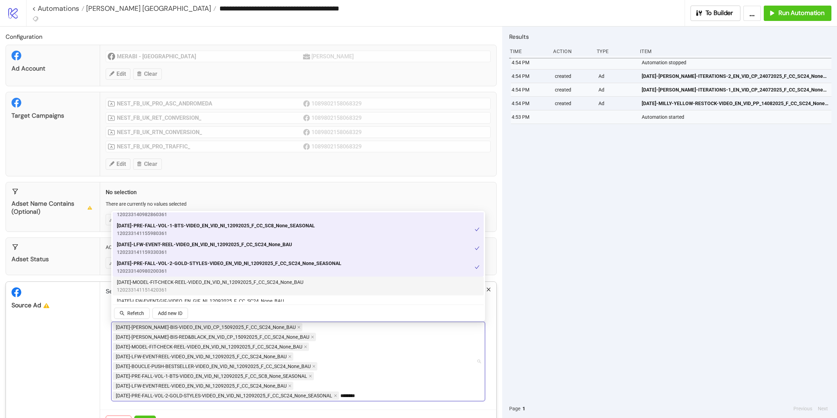
click at [186, 287] on span "120233141151420361" at bounding box center [210, 290] width 187 height 8
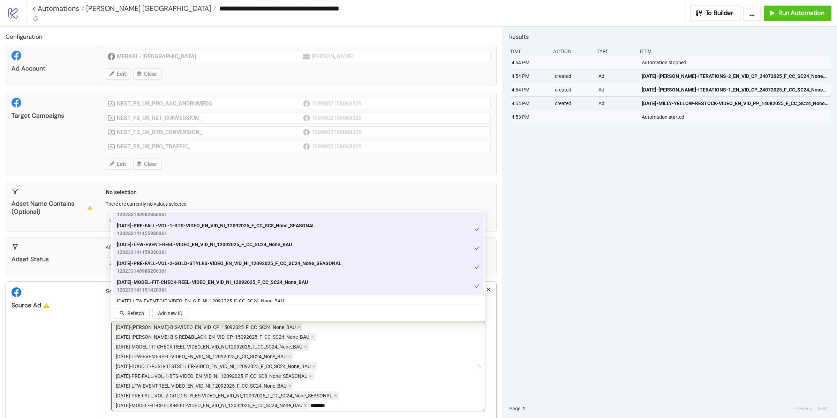
scroll to position [61, 0]
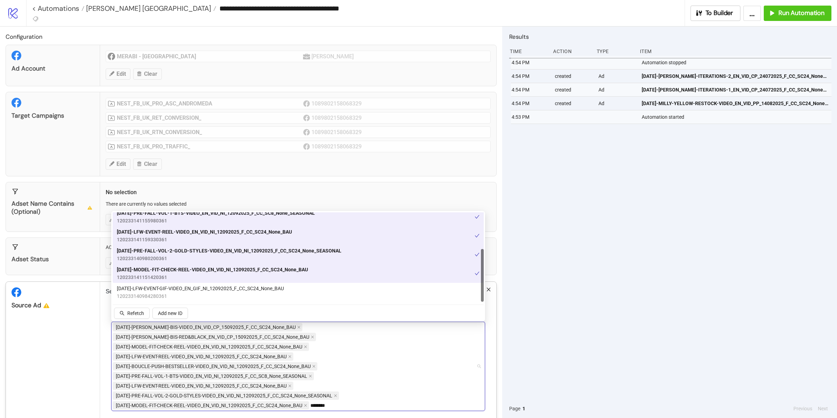
click at [186, 287] on span "[DATE]-LFW-EVENT-GIF-VIDEO_EN_GIF_NI_12092025_F_CC_SC24_None_BAU" at bounding box center [200, 288] width 167 height 8
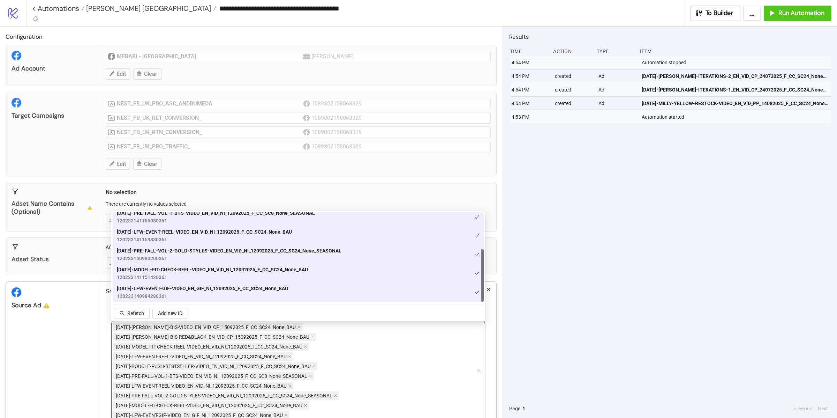
click at [74, 302] on div "Source Ad" at bounding box center [53, 296] width 94 height 28
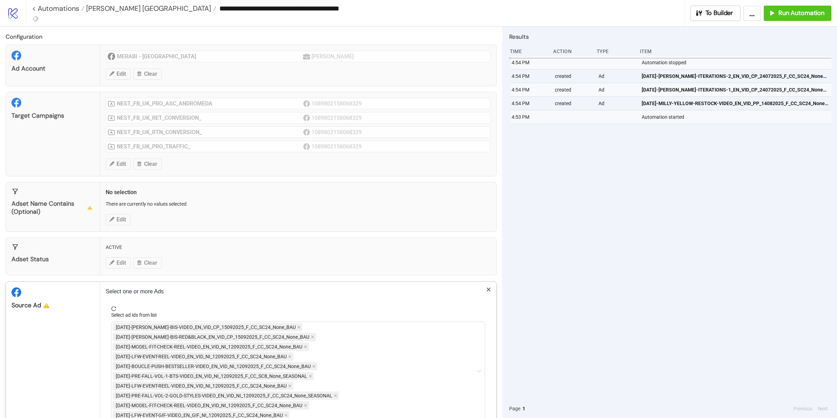
scroll to position [46, 0]
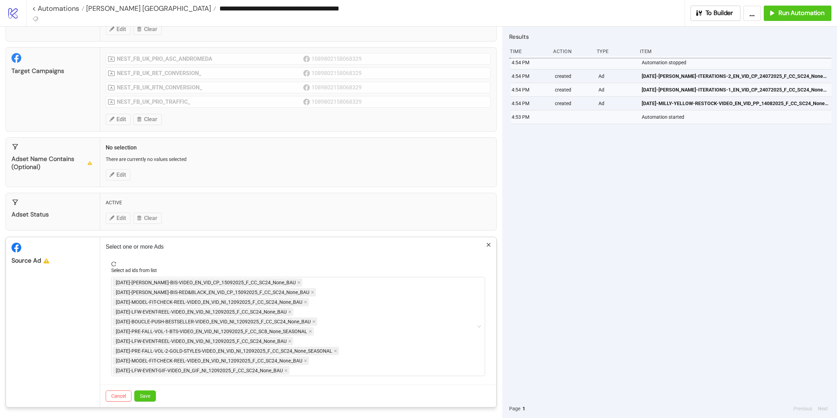
click at [147, 402] on div "Cancel Save" at bounding box center [298, 395] width 396 height 23
click at [147, 400] on button "Save" at bounding box center [145, 395] width 22 height 11
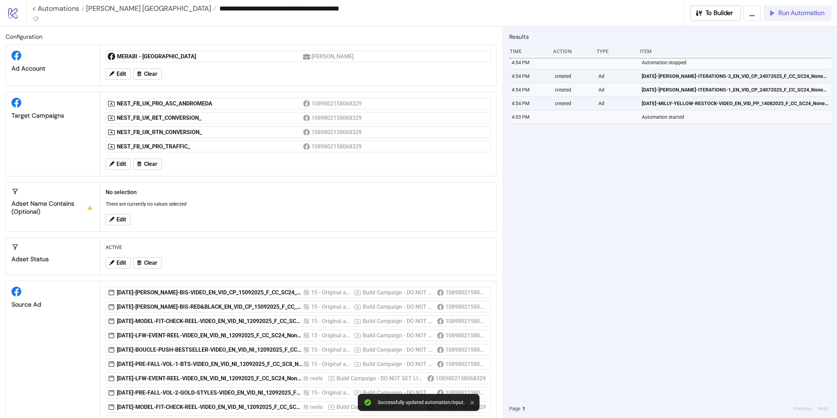
click at [795, 18] on button "Run Automation" at bounding box center [798, 13] width 68 height 15
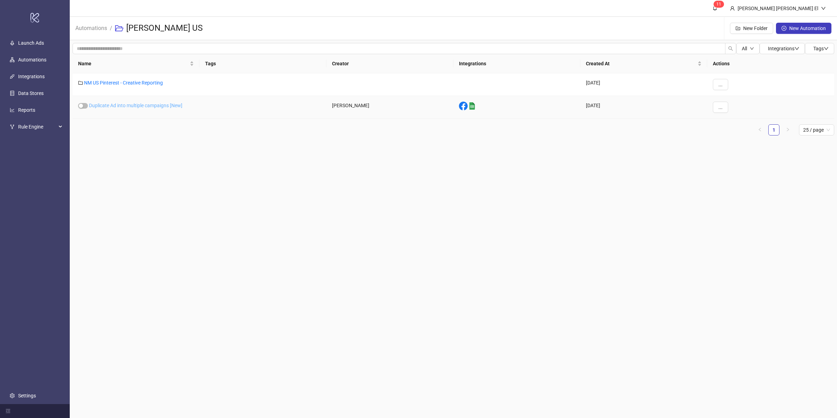
click at [164, 106] on link "Duplicate Ad into multiple campaigns [New]" at bounding box center [136, 106] width 94 height 6
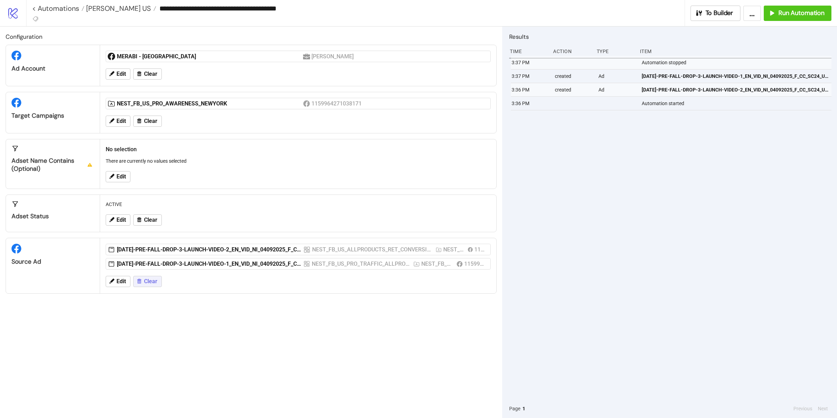
click at [146, 283] on span "Clear" at bounding box center [150, 281] width 13 height 6
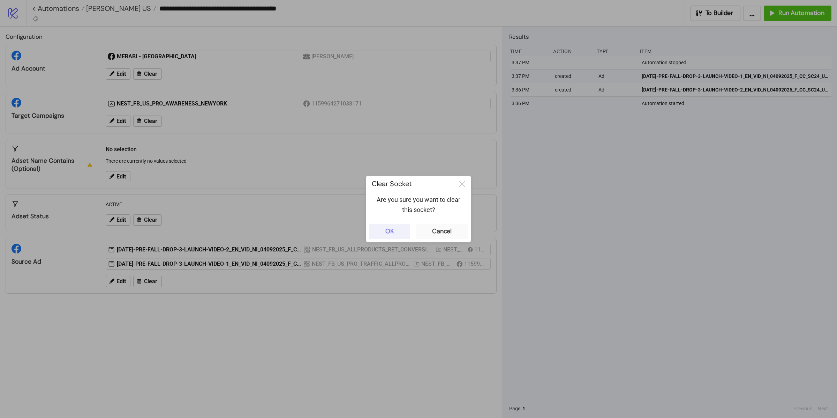
click at [387, 230] on div "OK" at bounding box center [390, 231] width 9 height 8
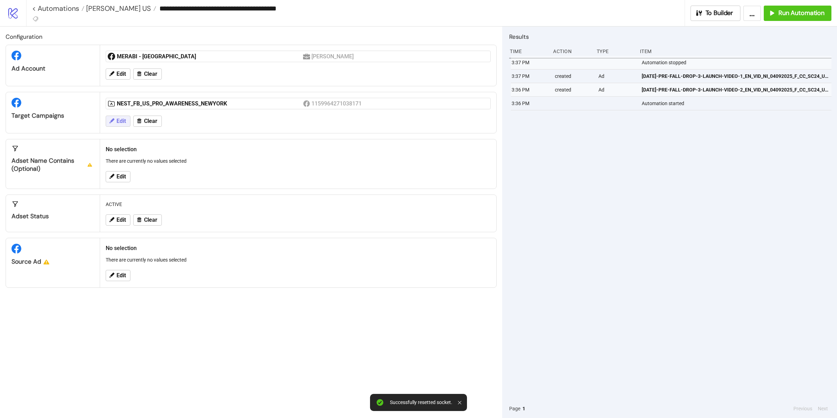
click at [127, 119] on button "Edit" at bounding box center [118, 120] width 25 height 11
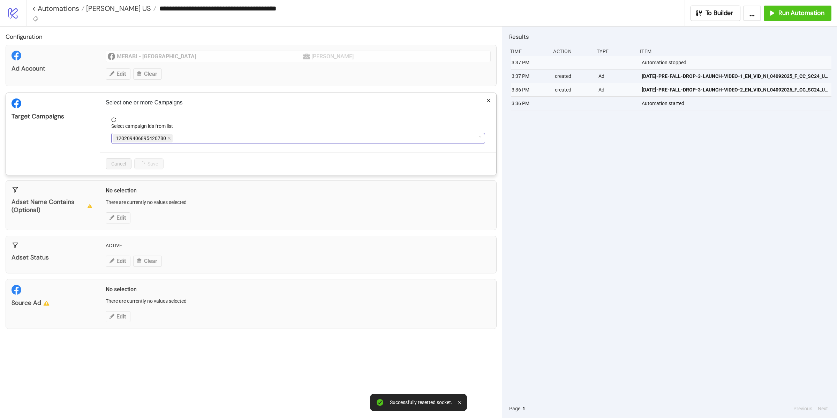
click at [166, 140] on span "120209406895420780" at bounding box center [143, 138] width 60 height 8
click at [167, 139] on icon "close" at bounding box center [168, 137] width 3 height 3
click at [213, 137] on icon "close" at bounding box center [214, 137] width 3 height 3
click at [213, 137] on div at bounding box center [295, 138] width 364 height 10
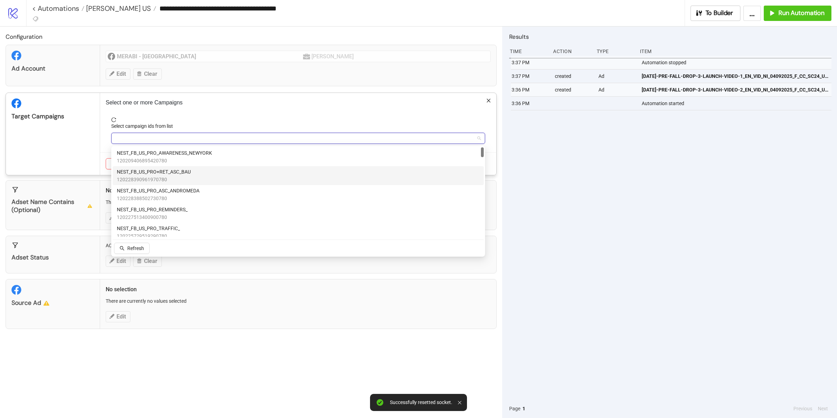
click at [197, 176] on div "NEST_FB_US_PRO+RET_ASC_BAU 120228390961970780" at bounding box center [298, 175] width 363 height 15
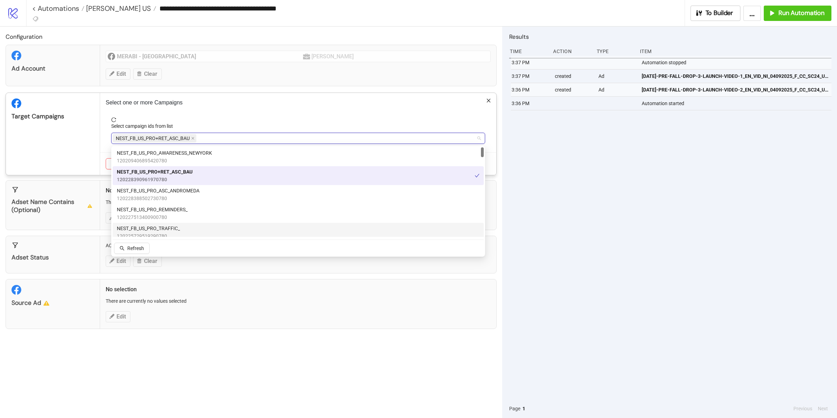
click at [171, 224] on span "NEST_FB_US_PRO_TRAFFIC_" at bounding box center [148, 228] width 63 height 8
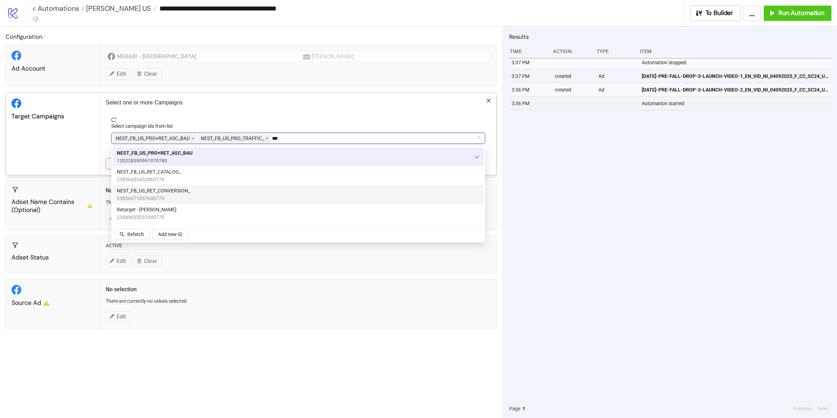
click at [181, 192] on span "NEST_FB_US_RET_CONVERSION_" at bounding box center [153, 191] width 73 height 8
type input "*"
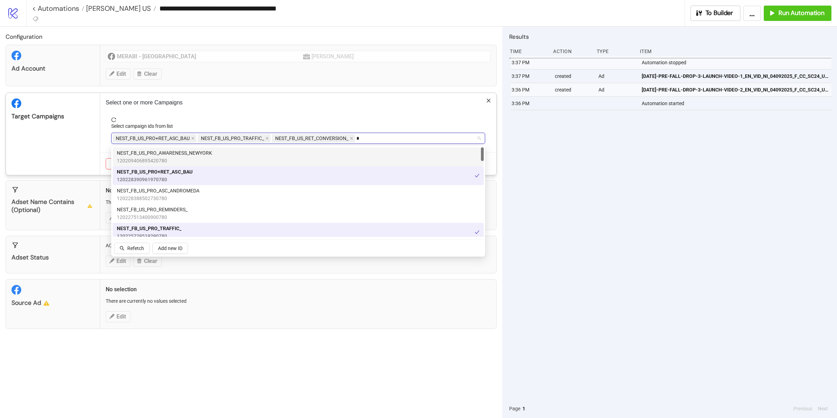
type input "**"
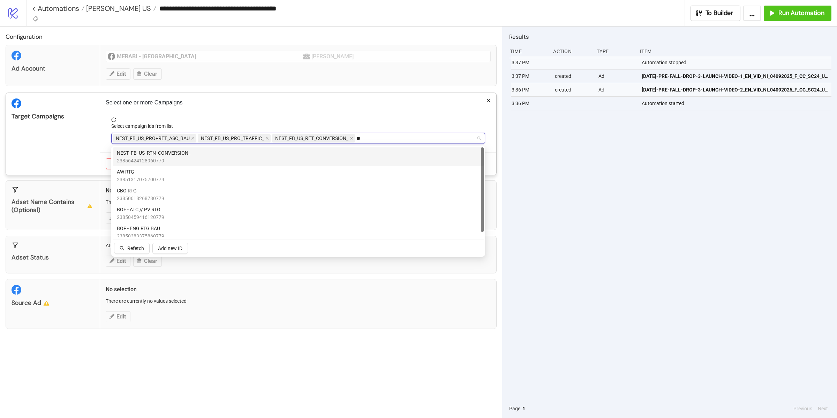
click at [178, 152] on span "NEST_FB_US_RTN_CONVERSION_" at bounding box center [154, 153] width 74 height 8
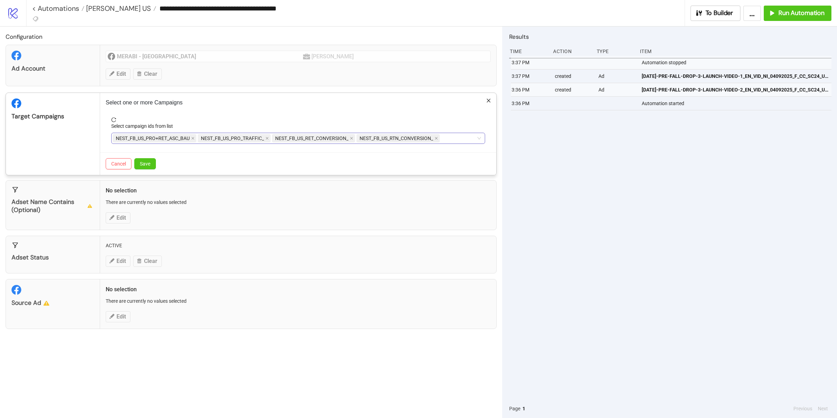
click at [92, 151] on div "Target Campaigns" at bounding box center [53, 134] width 94 height 82
click at [148, 163] on span "Save" at bounding box center [145, 164] width 10 height 6
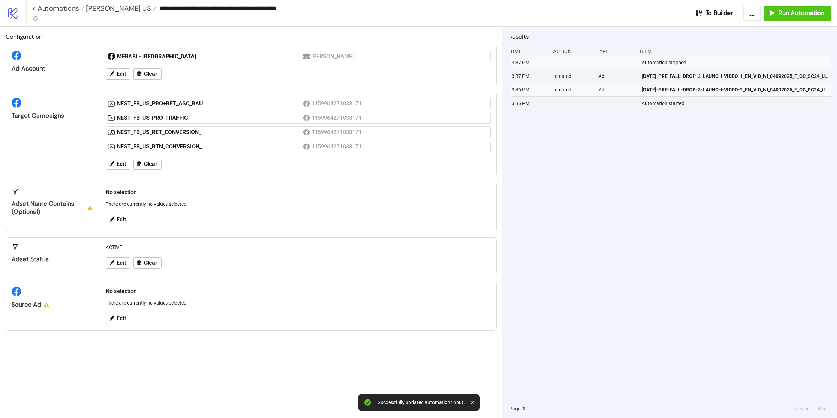
click at [123, 327] on div "Edit" at bounding box center [298, 318] width 391 height 18
click at [130, 323] on button "Edit" at bounding box center [118, 318] width 25 height 11
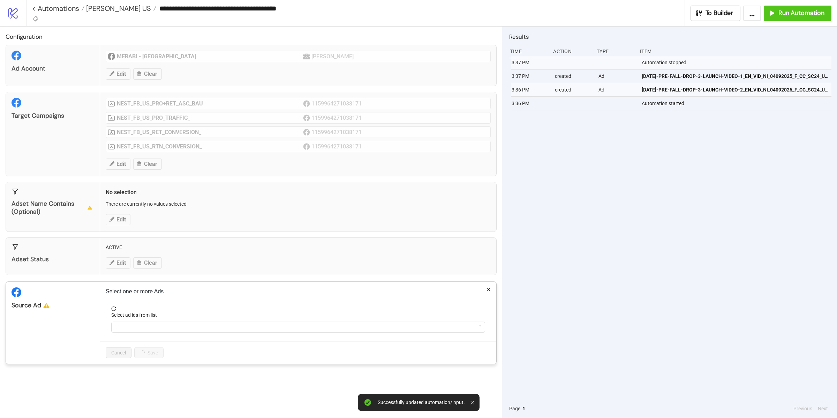
click at [149, 338] on form "Select ad ids from list" at bounding box center [298, 323] width 385 height 35
click at [149, 328] on div at bounding box center [295, 327] width 364 height 10
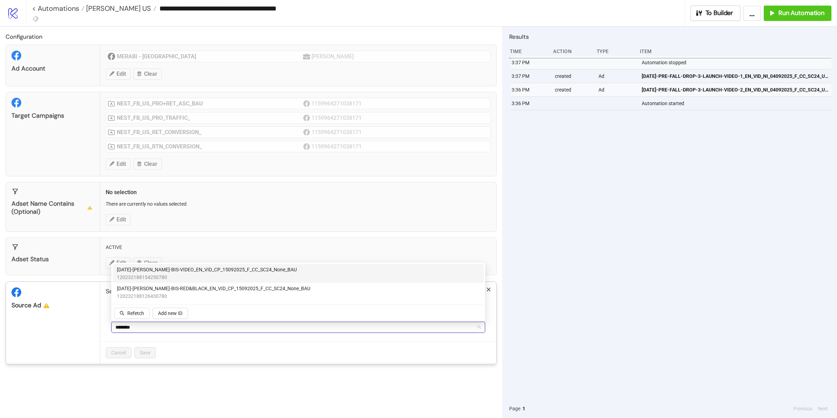
click at [185, 270] on span "AD304-LYDIA-WHITE-BIS-VIDEO_EN_VID_CP_15092025_F_CC_SC24_None_BAU" at bounding box center [207, 270] width 180 height 8
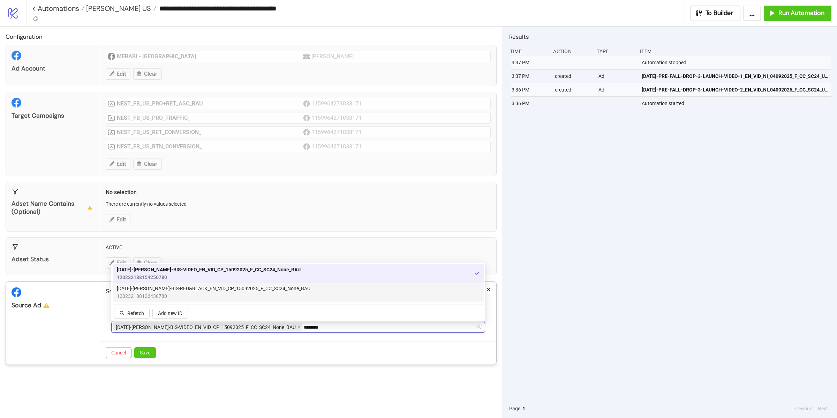
click at [185, 292] on span "120232188126430780" at bounding box center [214, 296] width 194 height 8
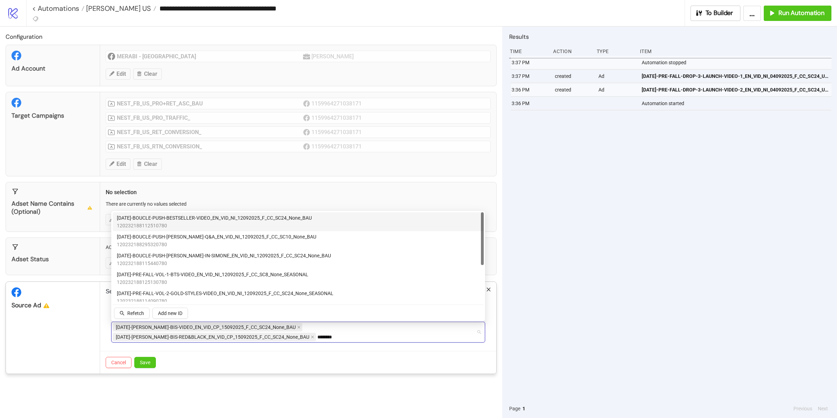
click at [179, 229] on div "AD298-BOUCLE-PUSH-BESTSELLER-VIDEO_EN_VID_NI_12092025_F_CC_SC24_None_BAU 120232…" at bounding box center [298, 221] width 371 height 19
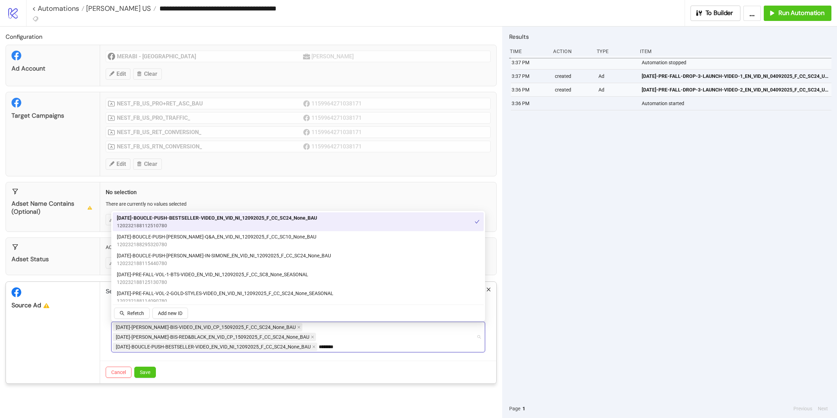
type input "********"
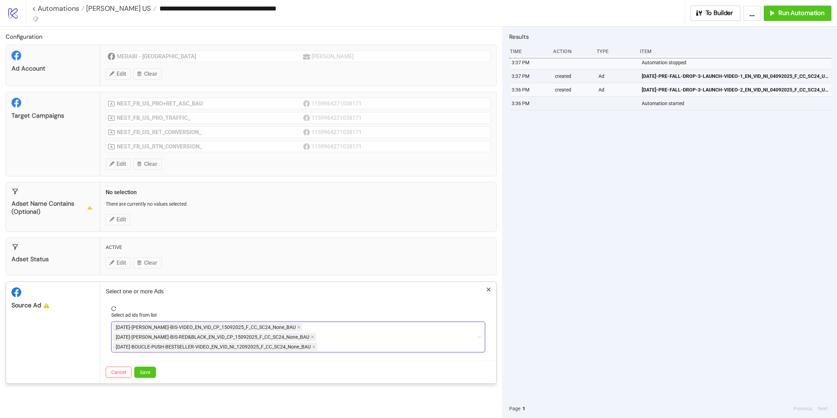
type input "********"
click at [335, 346] on div "AD304-LYDIA-WHITE-BIS-VIDEO_EN_VID_CP_15092025_F_CC_SC24_None_BAU AD303-LYDIA-B…" at bounding box center [295, 336] width 364 height 29
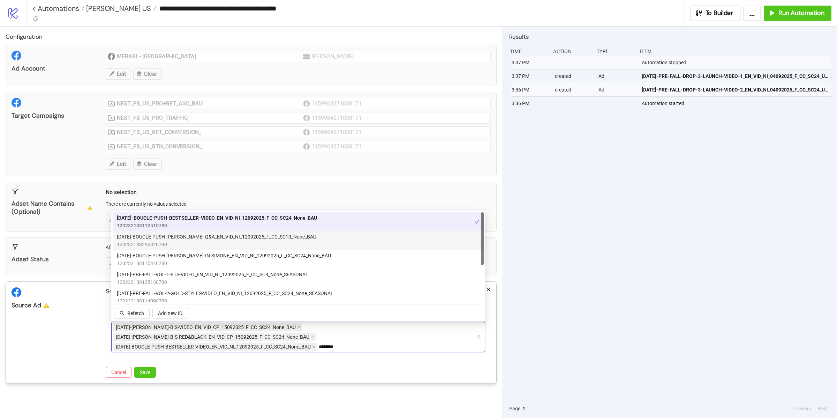
click at [181, 239] on span "AD300-BOUCLE-PUSH-NADINE-Q&A_EN_VID_NI_12092025_F_CC_SC10_None_BAU" at bounding box center [217, 237] width 200 height 8
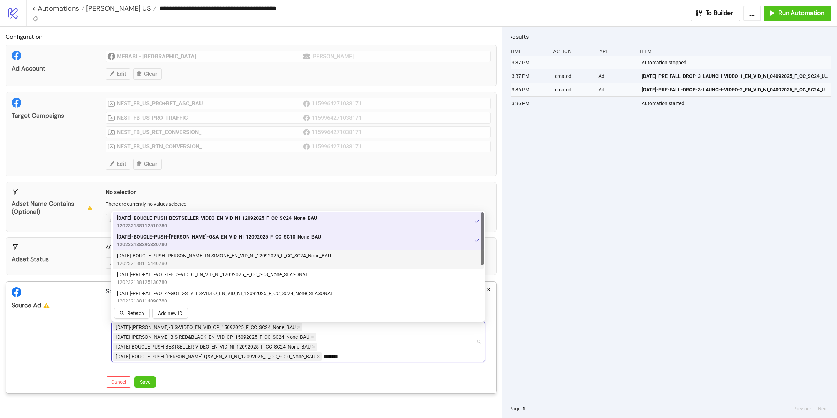
click at [183, 262] on span "120232188115440780" at bounding box center [224, 263] width 214 height 8
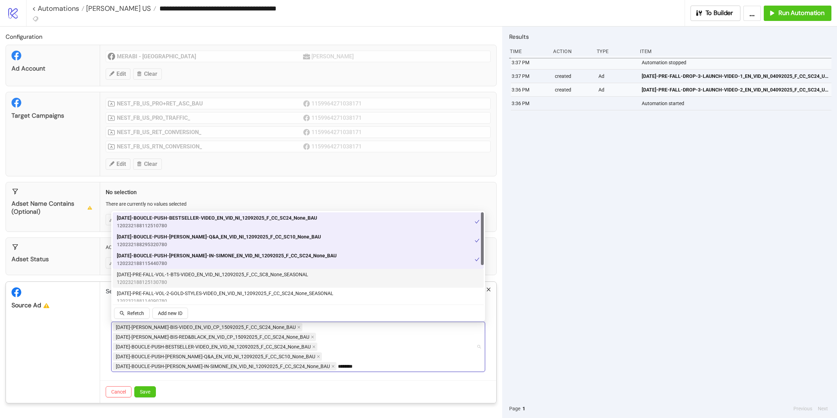
click at [183, 279] on span "120232188125130780" at bounding box center [213, 282] width 192 height 8
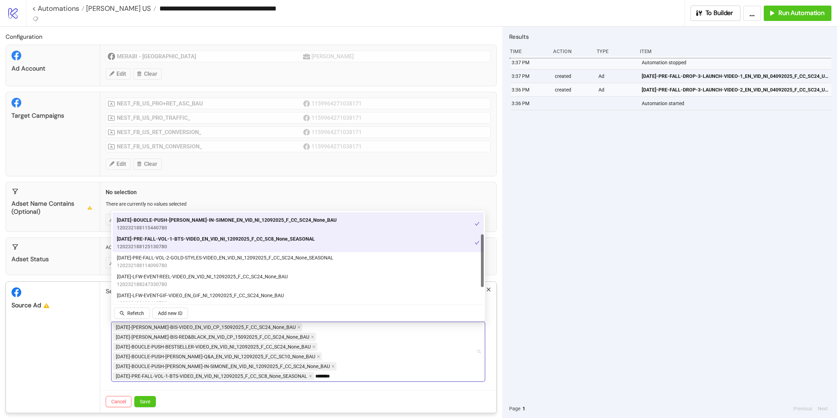
scroll to position [37, 0]
click at [186, 261] on span "120232188114090780" at bounding box center [225, 264] width 217 height 8
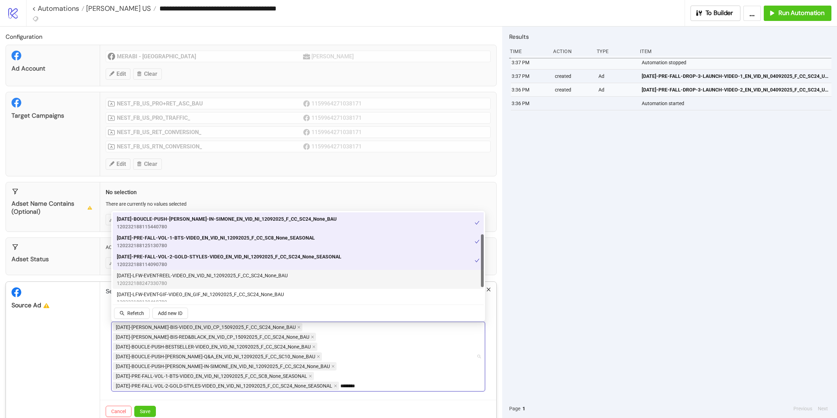
click at [186, 280] on span "120232188247330780" at bounding box center [202, 283] width 171 height 8
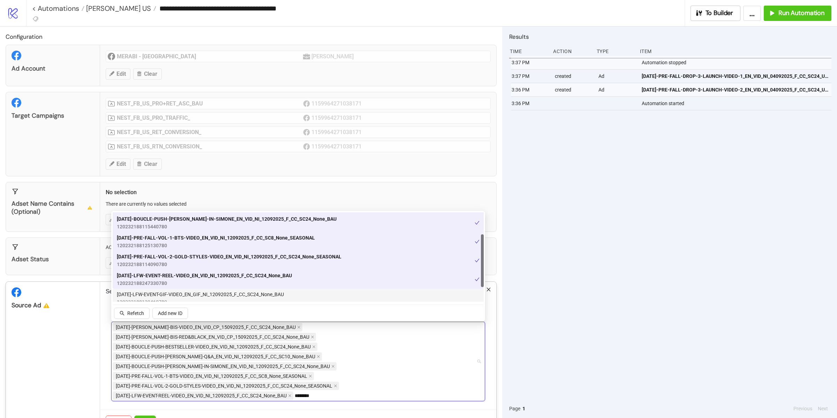
scroll to position [61, 0]
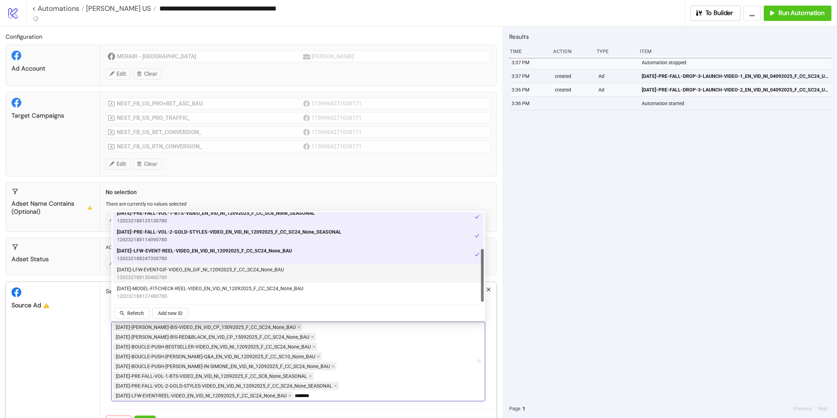
drag, startPoint x: 187, startPoint y: 274, endPoint x: 187, endPoint y: 281, distance: 6.6
click at [187, 274] on span "120232188130460780" at bounding box center [200, 277] width 167 height 8
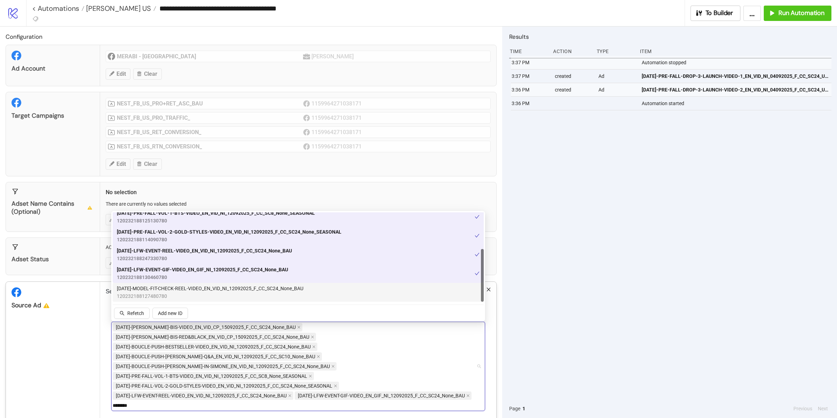
click at [187, 291] on span "AD309-MODEL-FIT-CHECK-REEL-VIDEO_EN_VID_NI_12092025_F_CC_SC24_None_BAU" at bounding box center [210, 288] width 187 height 8
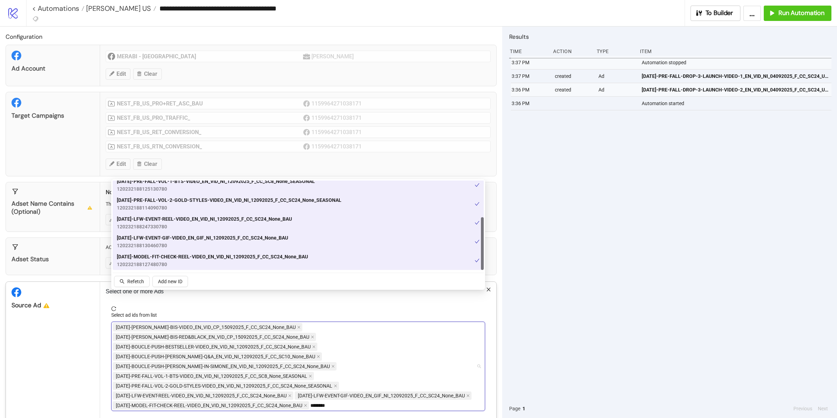
scroll to position [37, 0]
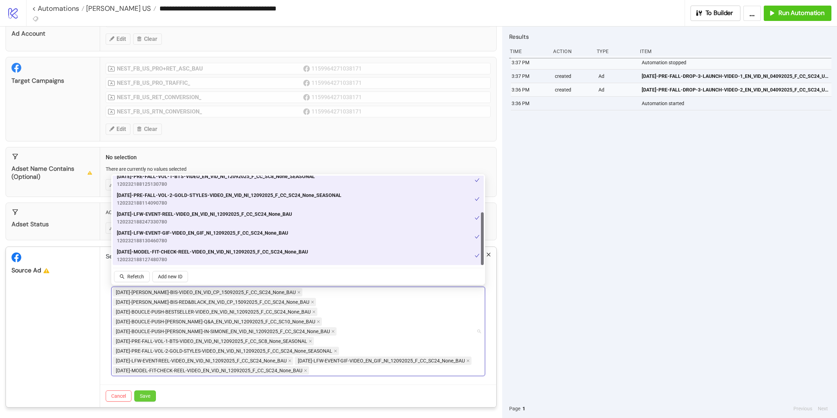
click at [152, 398] on button "Save" at bounding box center [145, 395] width 22 height 11
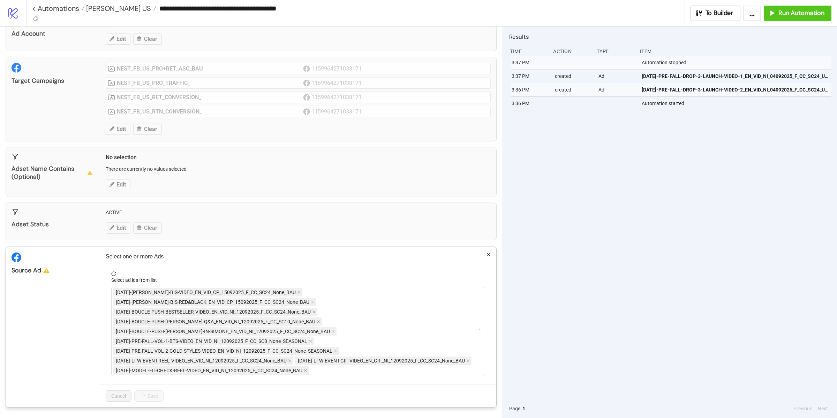
scroll to position [0, 0]
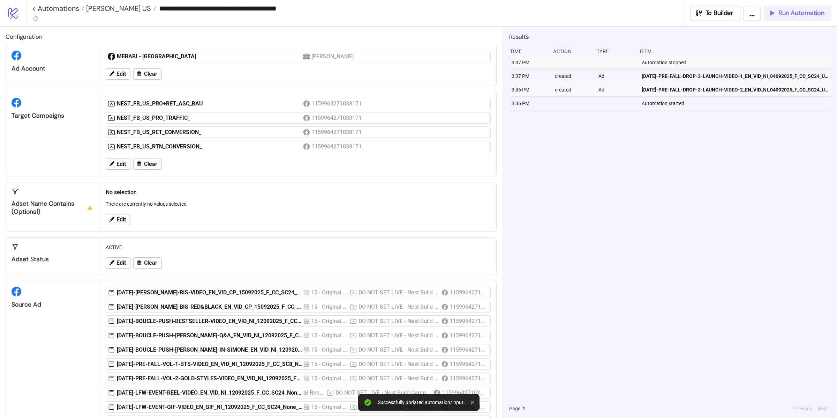
click at [793, 11] on span "Run Automation" at bounding box center [802, 13] width 46 height 8
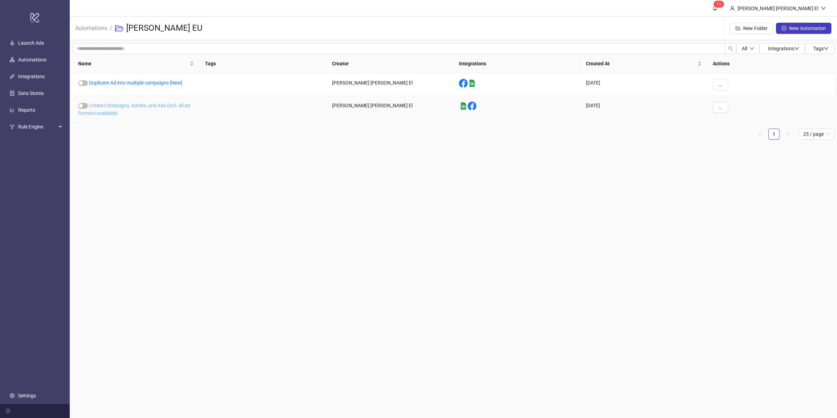
click at [125, 106] on link "Create Campaigns, Adsets, and Ads (incl. all ad formats available)" at bounding box center [134, 109] width 112 height 13
click at [138, 80] on link "Duplicate Ad into multiple campaigns [New]" at bounding box center [136, 83] width 94 height 6
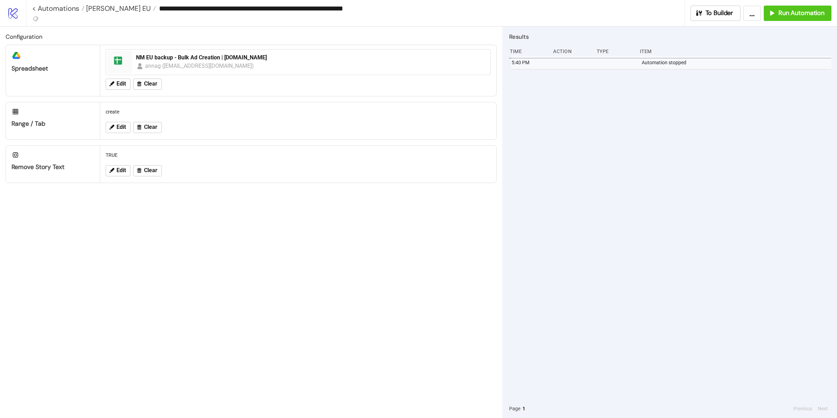
type input "**********"
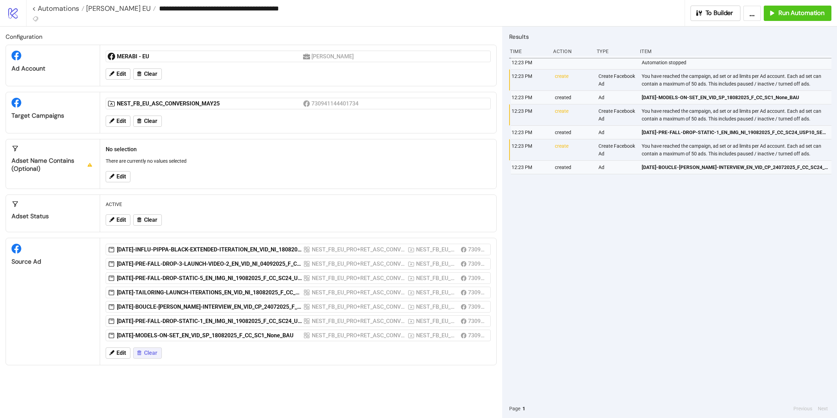
click at [145, 354] on span "Clear" at bounding box center [150, 353] width 13 height 6
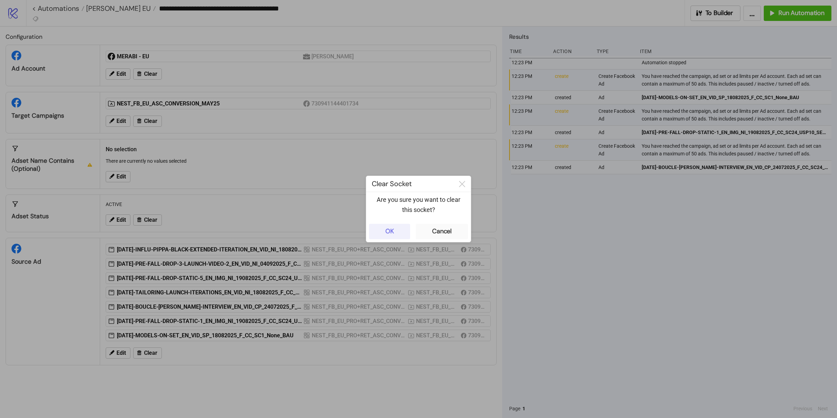
click at [400, 229] on button "OK" at bounding box center [389, 231] width 41 height 15
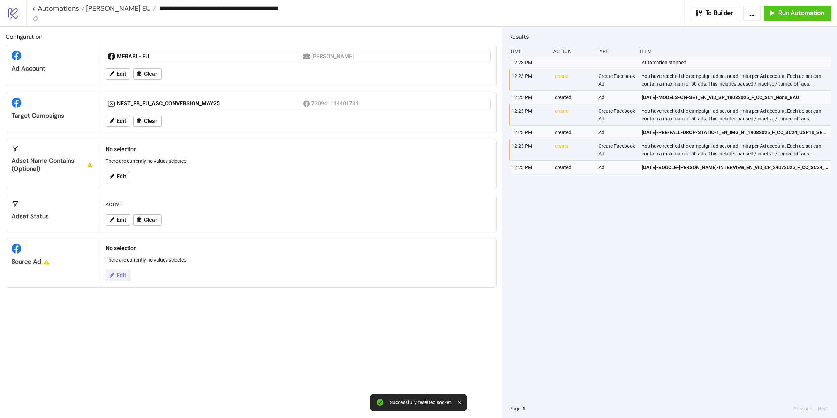
click at [111, 275] on icon at bounding box center [112, 275] width 6 height 6
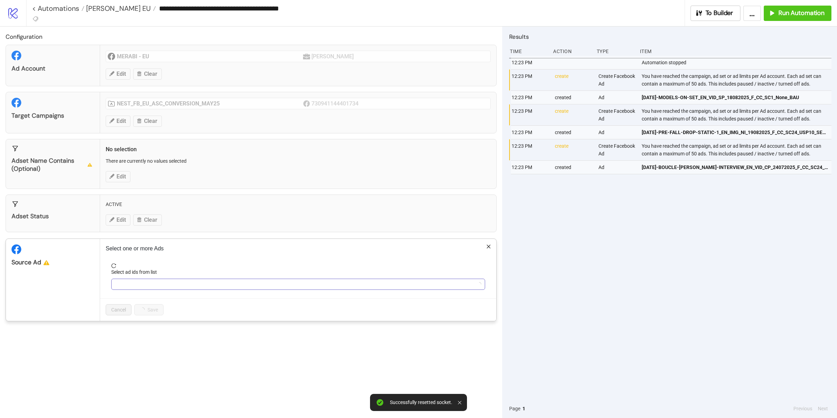
click at [144, 285] on div at bounding box center [295, 284] width 364 height 10
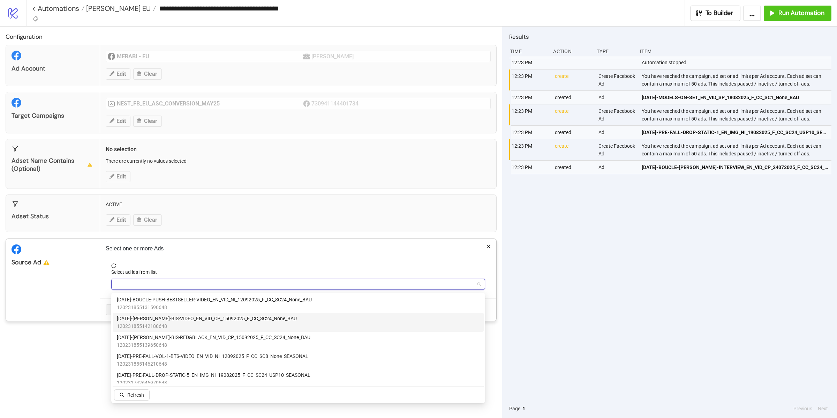
click at [173, 322] on span "120231855142180648" at bounding box center [207, 326] width 180 height 8
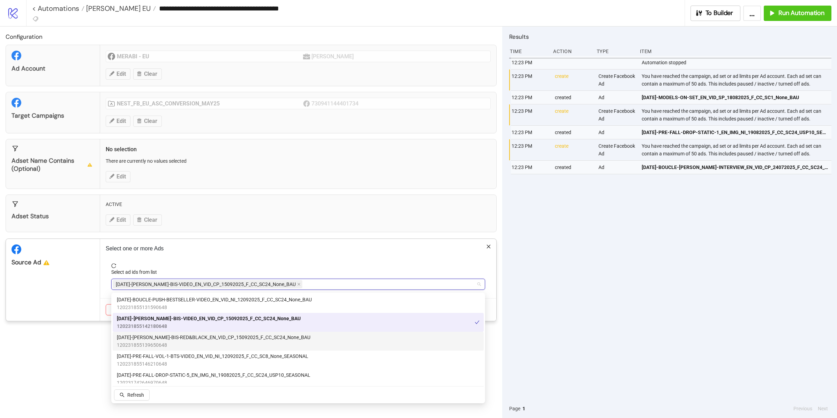
click at [171, 338] on span "AD303-LYDIA-BIS-RED&BLACK_EN_VID_CP_15092025_F_CC_SC24_None_BAU" at bounding box center [214, 337] width 194 height 8
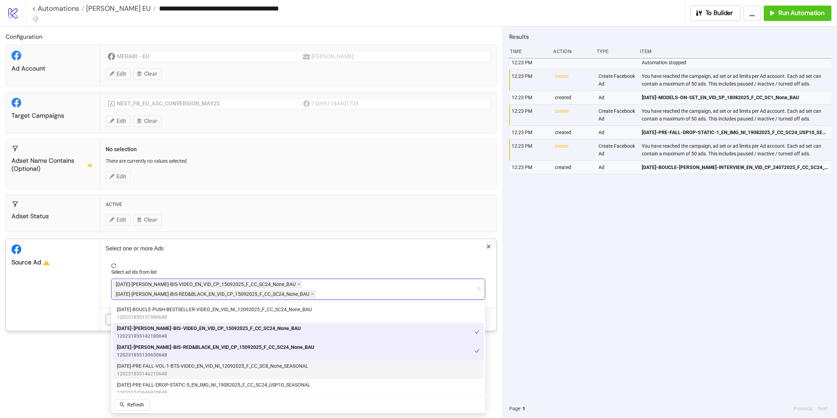
click at [173, 370] on span "120231855146210648" at bounding box center [213, 374] width 192 height 8
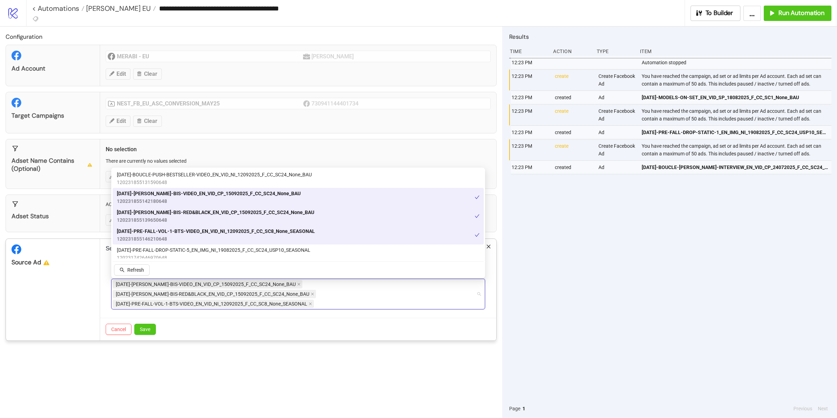
click at [196, 258] on span "120231742646970648" at bounding box center [214, 258] width 194 height 8
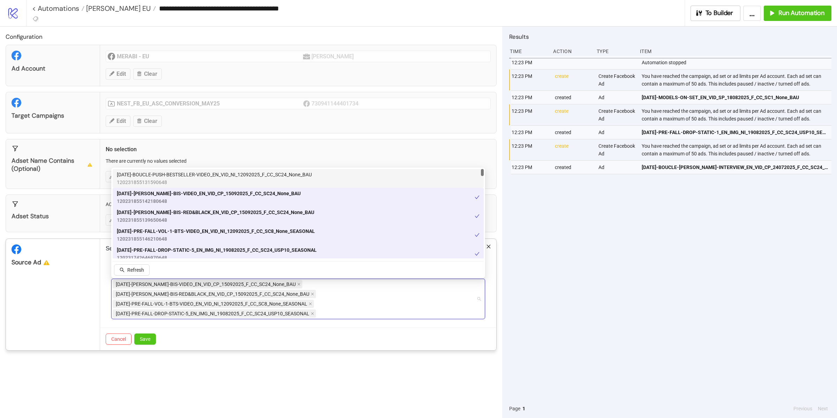
click at [181, 175] on span "AD298-BOUCLE-PUSH-BESTSELLER-VIDEO_EN_VID_NI_12092025_F_CC_SC24_None_BAU" at bounding box center [214, 175] width 195 height 8
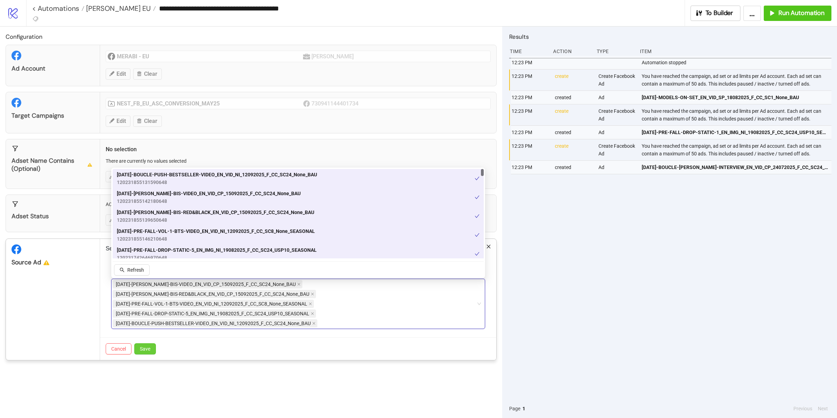
click at [148, 349] on span "Save" at bounding box center [145, 349] width 10 height 6
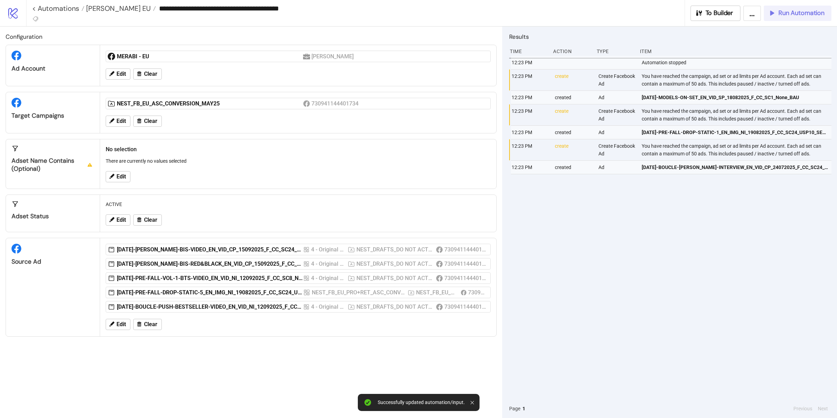
click at [796, 20] on button "Run Automation" at bounding box center [798, 13] width 68 height 15
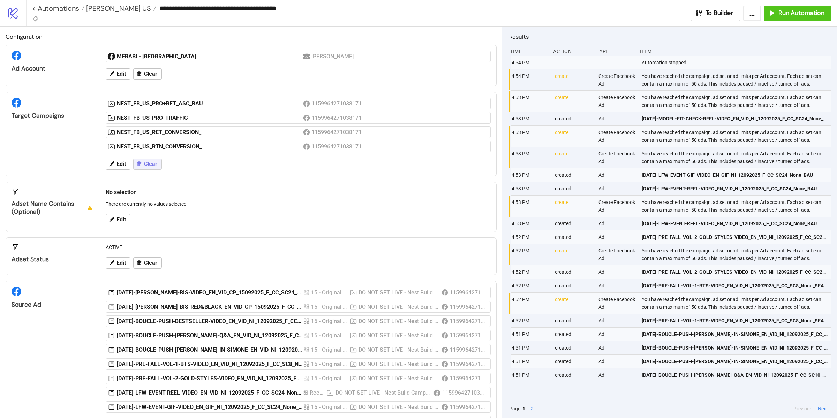
click at [144, 163] on span "Clear" at bounding box center [150, 164] width 13 height 6
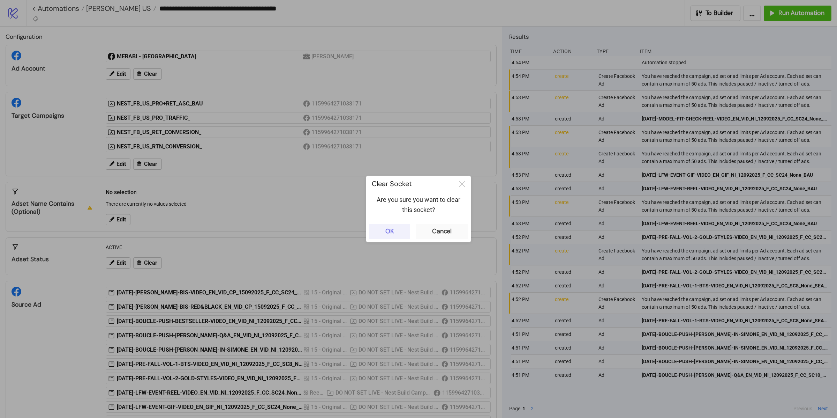
click at [396, 236] on button "OK" at bounding box center [389, 231] width 41 height 15
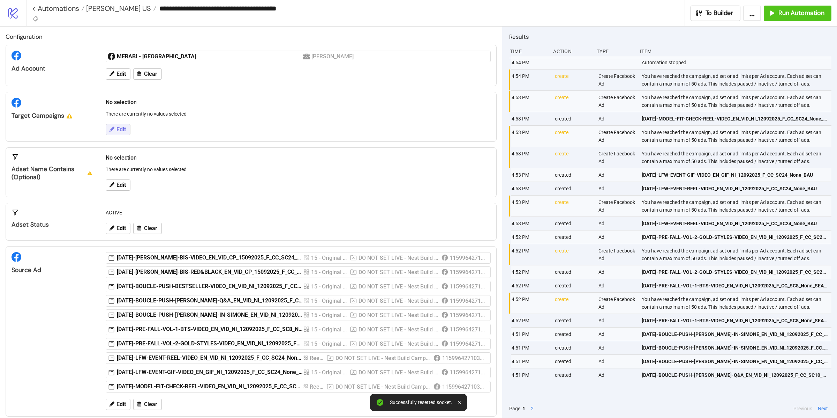
click at [125, 131] on span "Edit" at bounding box center [121, 129] width 9 height 6
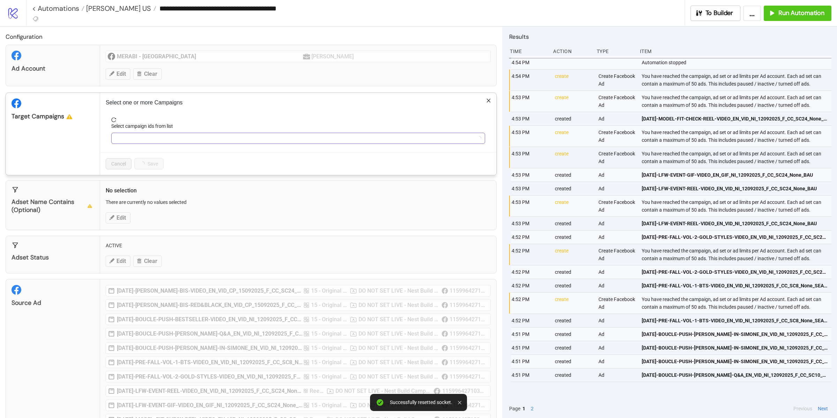
click at [139, 140] on div at bounding box center [295, 138] width 364 height 10
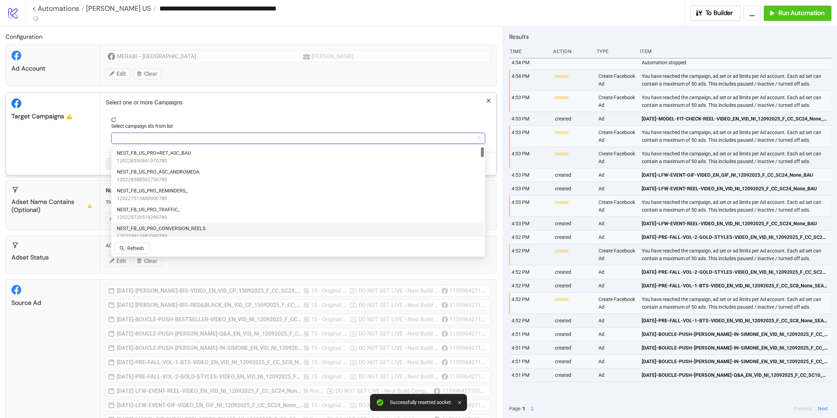
click at [187, 226] on span "NEST_FB_US_PRO_CONVERSION_REELS" at bounding box center [161, 228] width 89 height 8
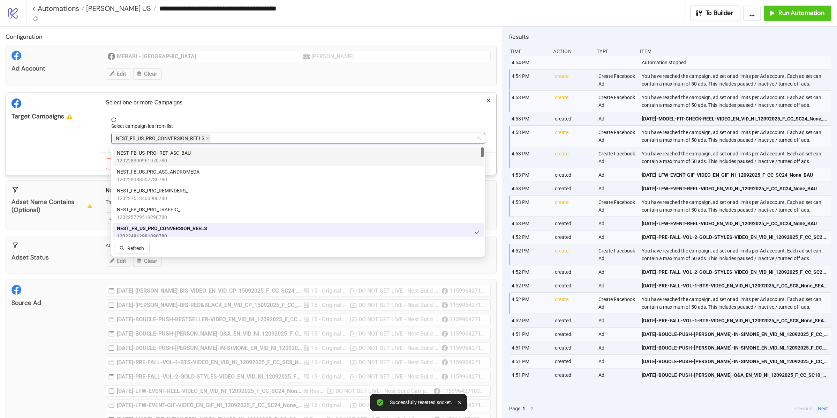
click at [97, 157] on div "Target Campaigns" at bounding box center [53, 134] width 94 height 82
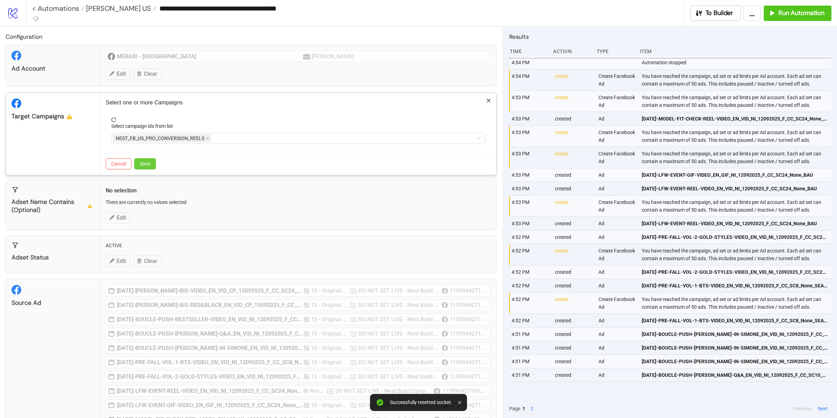
click at [143, 164] on span "Save" at bounding box center [145, 164] width 10 height 6
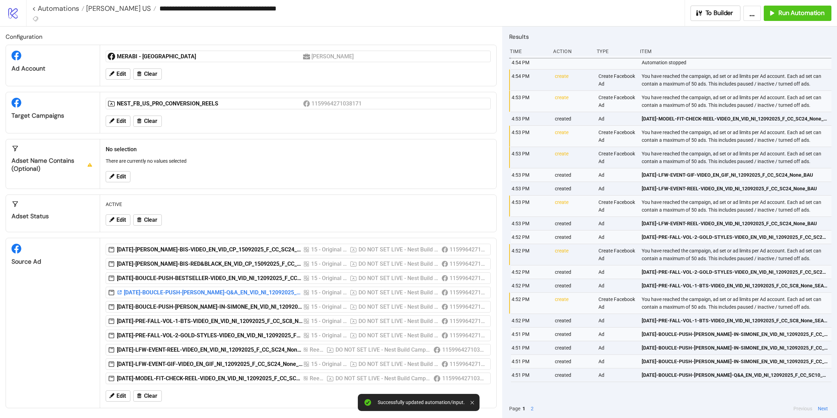
scroll to position [4, 0]
click at [793, 14] on span "Run Automation" at bounding box center [802, 13] width 46 height 8
